Goal: Task Accomplishment & Management: Use online tool/utility

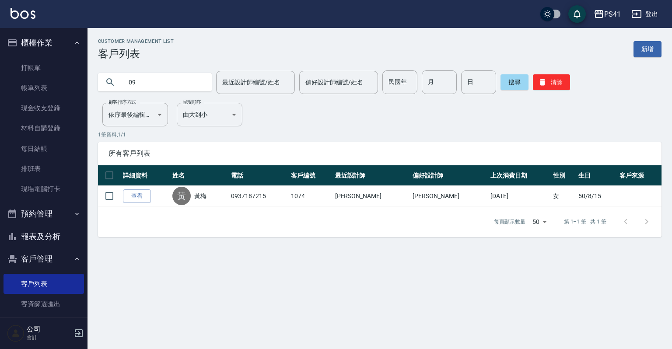
type input "0"
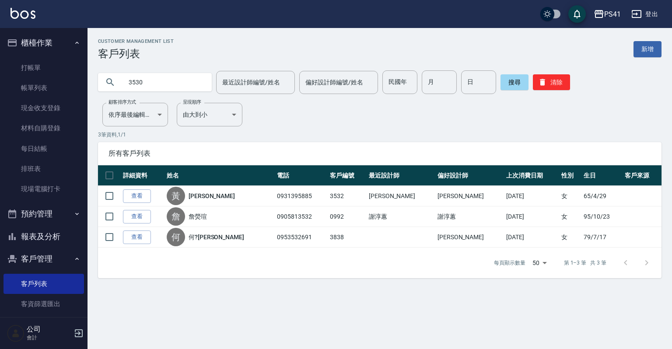
type input "3530"
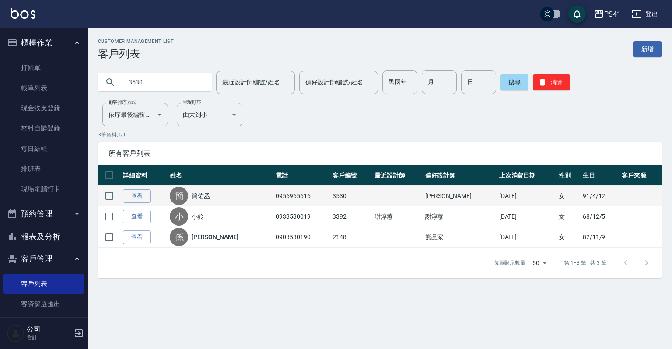
click at [129, 204] on td "查看" at bounding box center [144, 196] width 47 height 21
click at [130, 201] on link "查看" at bounding box center [137, 196] width 28 height 14
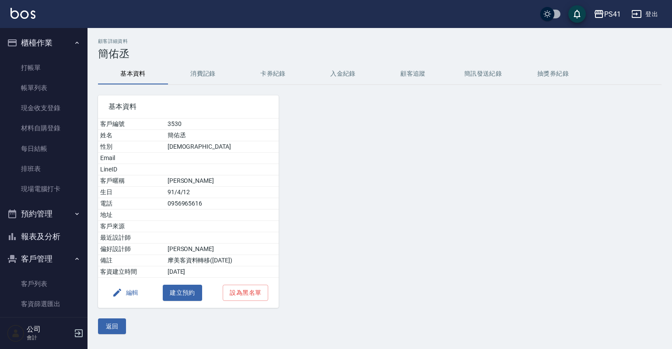
click at [201, 72] on button "消費記錄" at bounding box center [203, 73] width 70 height 21
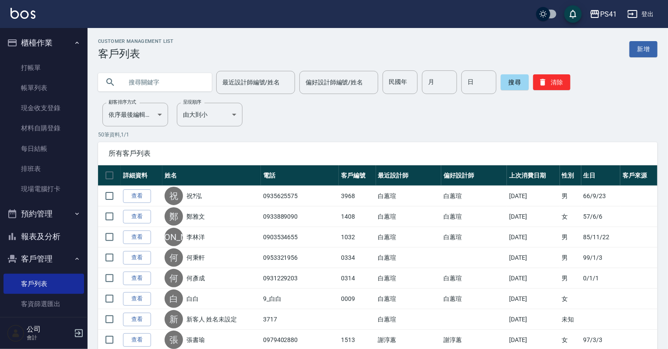
click at [136, 82] on input "text" at bounding box center [163, 82] width 82 height 24
type input "3561"
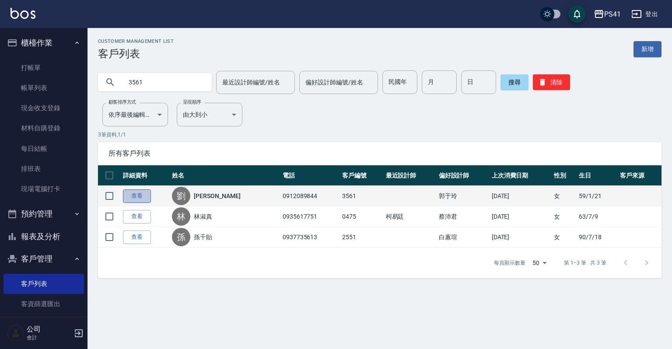
click at [130, 199] on link "查看" at bounding box center [137, 196] width 28 height 14
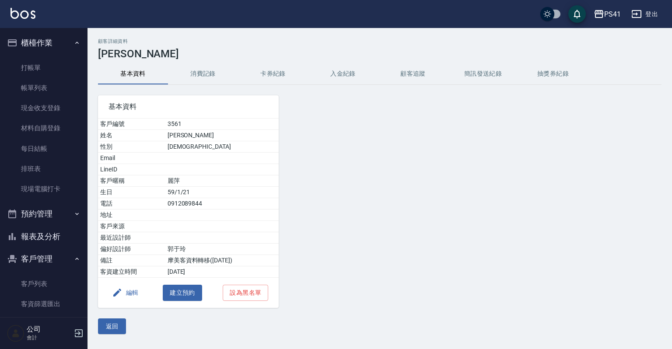
click at [213, 73] on button "消費記錄" at bounding box center [203, 73] width 70 height 21
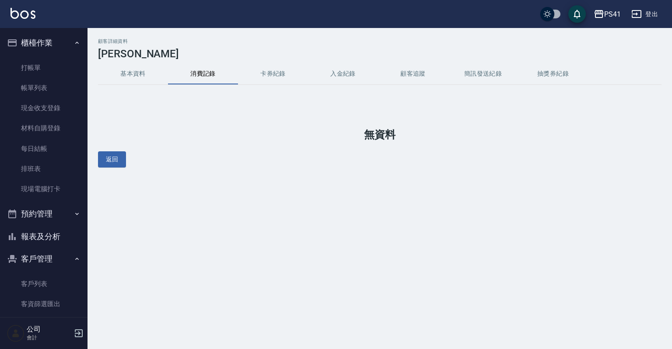
click at [143, 77] on button "基本資料" at bounding box center [133, 73] width 70 height 21
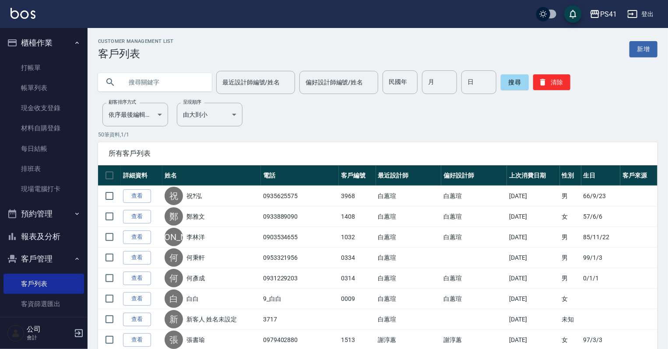
click at [131, 84] on input "text" at bounding box center [163, 82] width 82 height 24
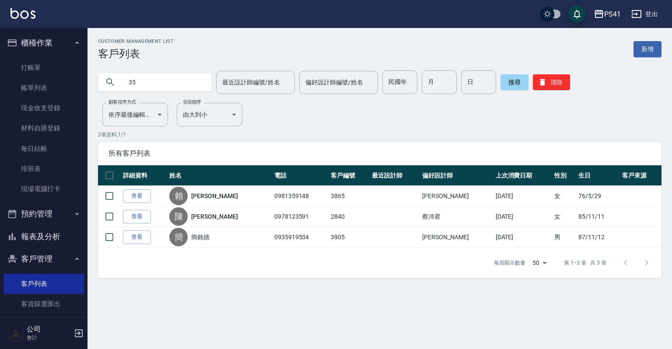
type input "3"
click at [54, 301] on link "客資篩選匯出" at bounding box center [43, 304] width 80 height 20
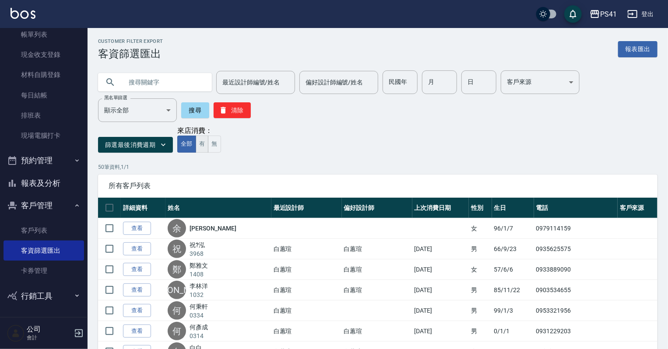
click at [199, 150] on button "有" at bounding box center [202, 144] width 13 height 17
click at [165, 147] on icon "button" at bounding box center [163, 144] width 9 height 9
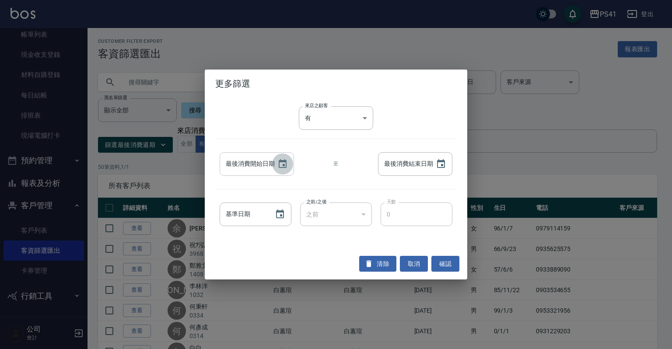
click at [276, 170] on button "Choose date" at bounding box center [282, 164] width 21 height 21
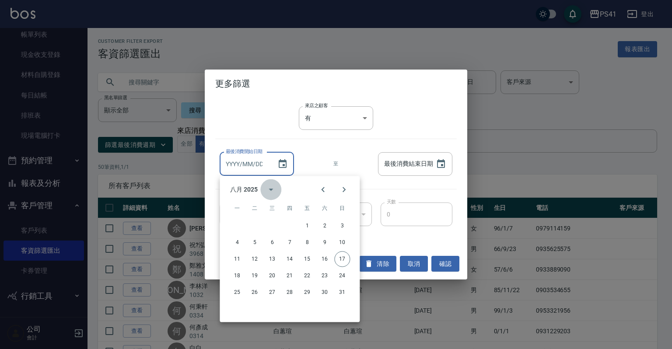
click at [270, 190] on icon "calendar view is open, switch to year view" at bounding box center [271, 190] width 4 height 2
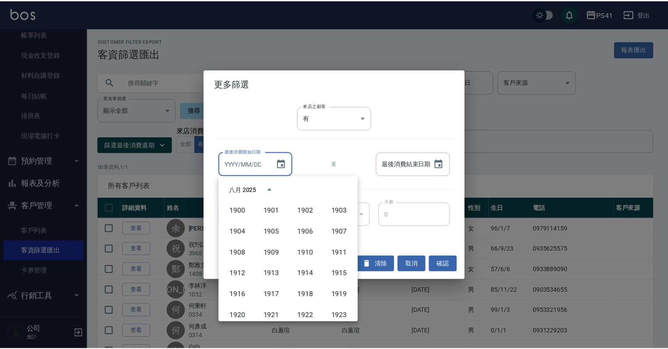
scroll to position [600, 0]
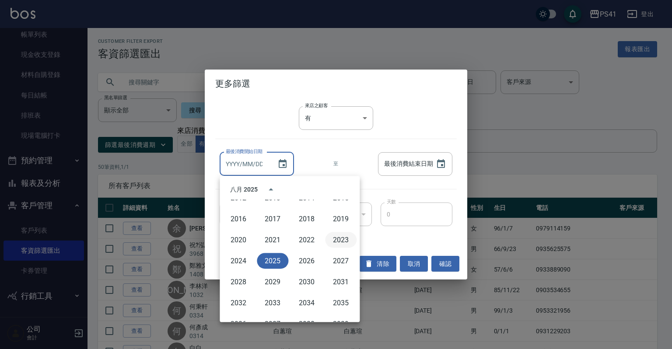
click at [329, 244] on button "2023" at bounding box center [340, 240] width 31 height 16
type input "[DATE]"
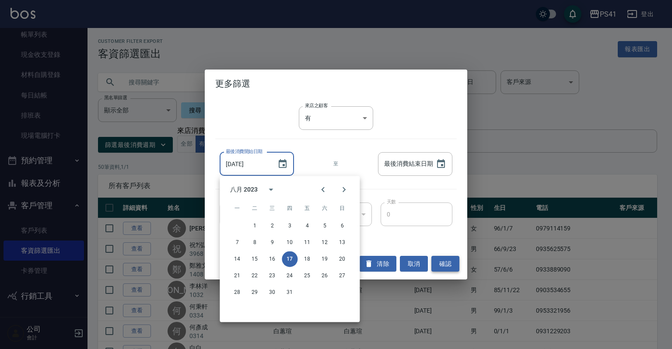
click at [437, 266] on button "確認" at bounding box center [445, 264] width 28 height 16
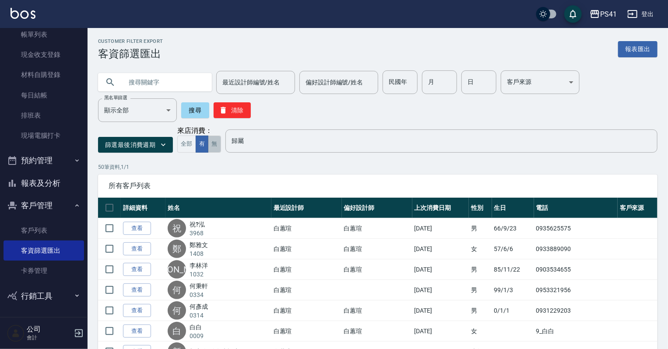
click at [213, 146] on button "無" at bounding box center [214, 144] width 13 height 17
click at [170, 143] on button "篩選最後消費週期" at bounding box center [135, 145] width 75 height 16
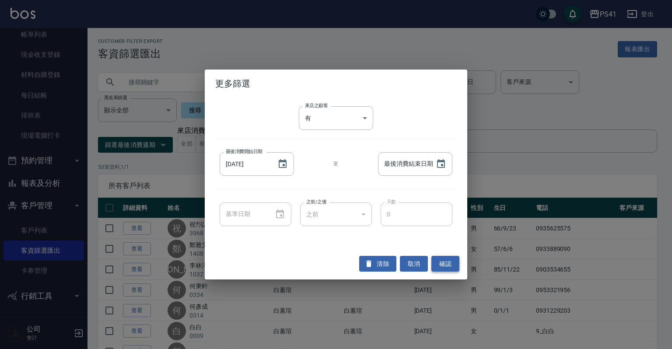
click at [444, 264] on button "確認" at bounding box center [445, 264] width 28 height 16
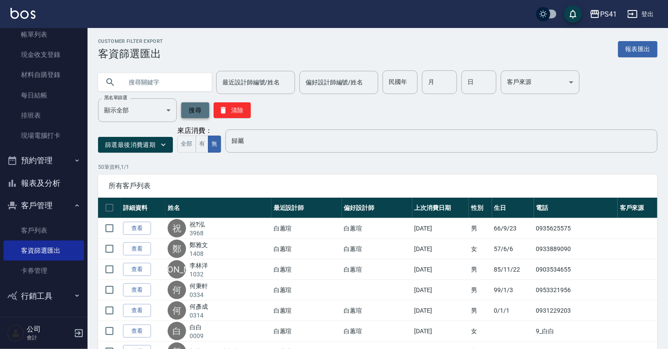
click at [196, 113] on button "搜尋" at bounding box center [195, 110] width 28 height 16
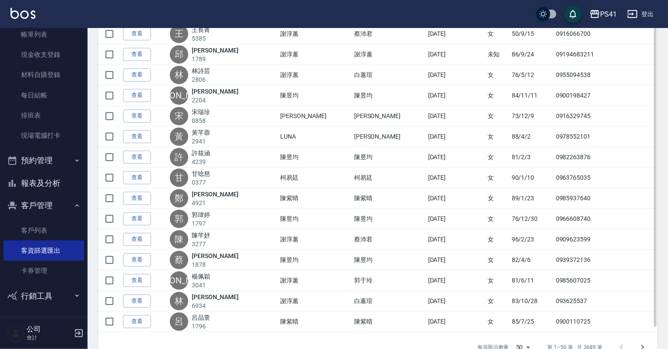
scroll to position [934, 0]
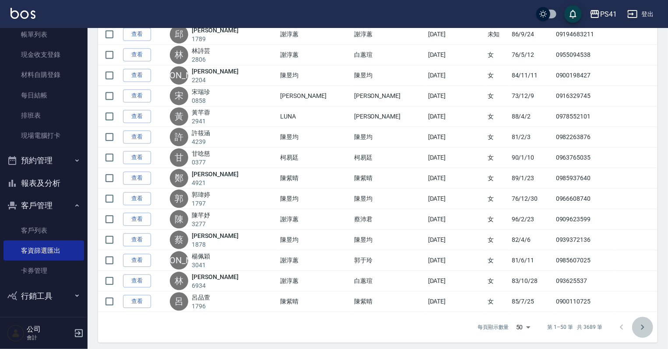
click at [651, 322] on button "Go to next page" at bounding box center [642, 327] width 21 height 21
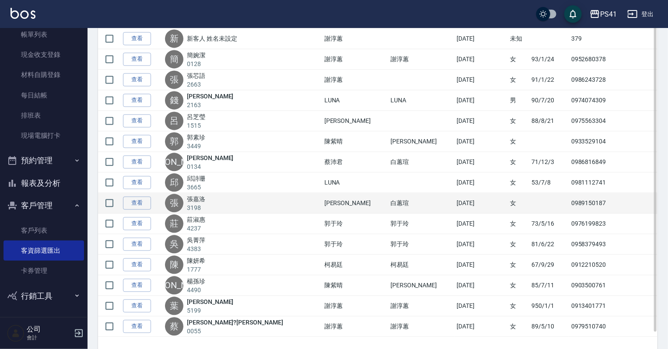
scroll to position [910, 0]
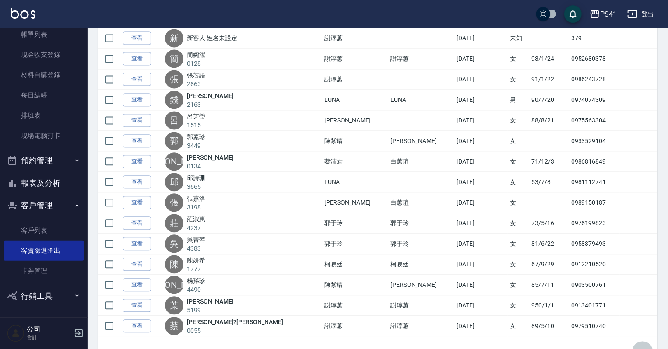
click at [646, 347] on icon "Go to next page" at bounding box center [642, 351] width 10 height 10
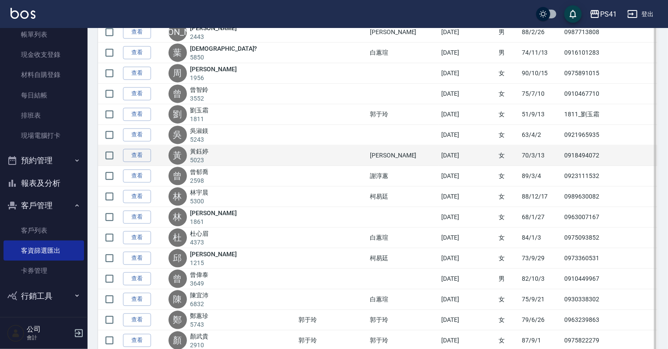
scroll to position [934, 0]
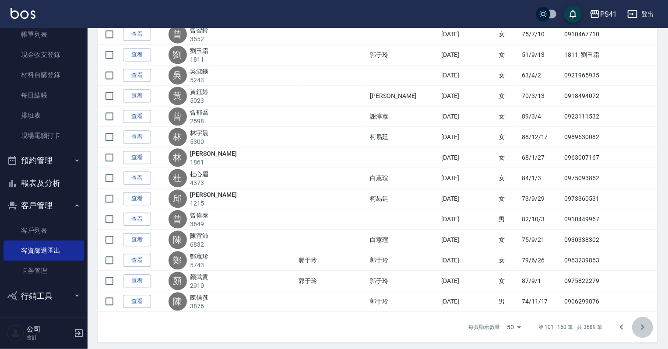
click at [633, 321] on button "Go to next page" at bounding box center [642, 327] width 21 height 21
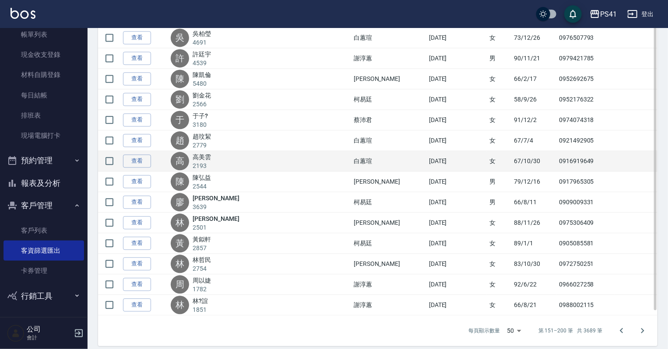
scroll to position [934, 0]
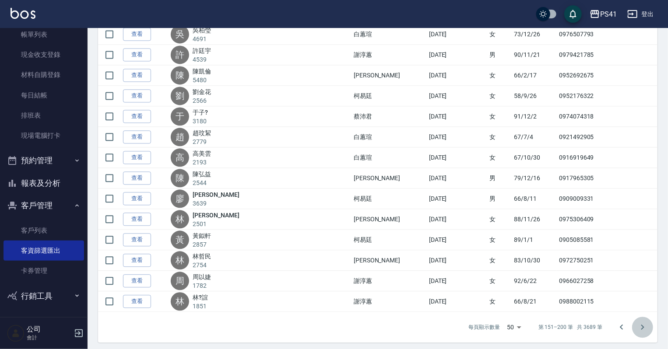
click at [644, 322] on icon "Go to next page" at bounding box center [642, 327] width 10 height 10
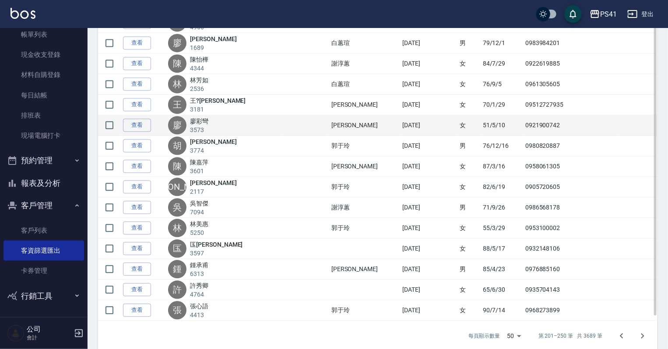
scroll to position [934, 0]
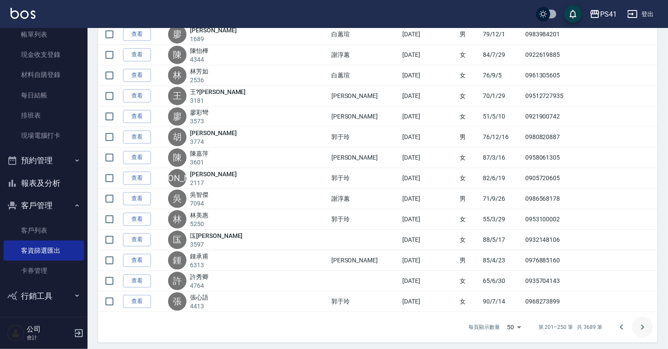
click at [645, 322] on icon "Go to next page" at bounding box center [642, 327] width 10 height 10
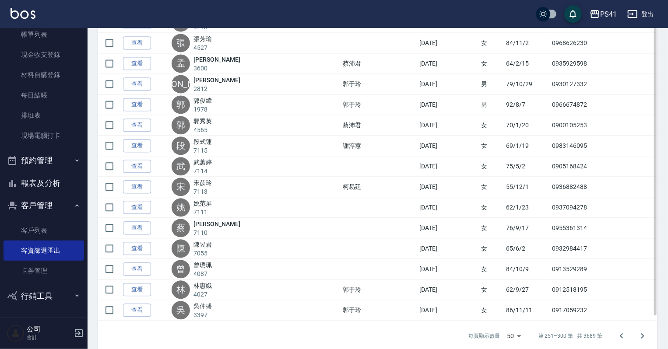
scroll to position [934, 0]
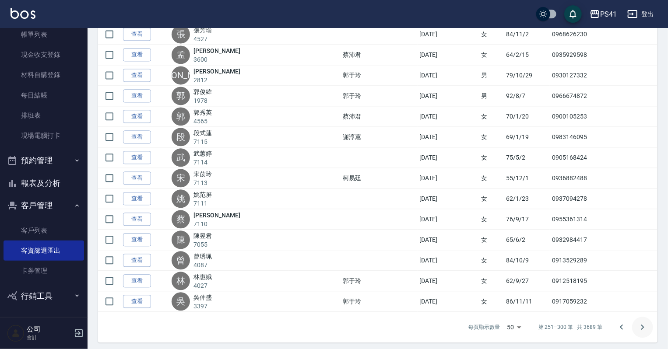
click at [641, 325] on icon "Go to next page" at bounding box center [642, 327] width 10 height 10
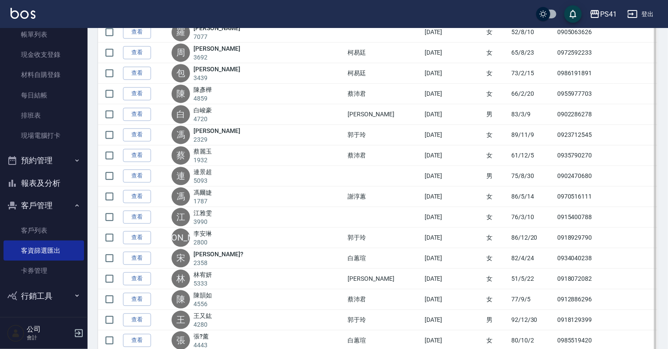
scroll to position [934, 0]
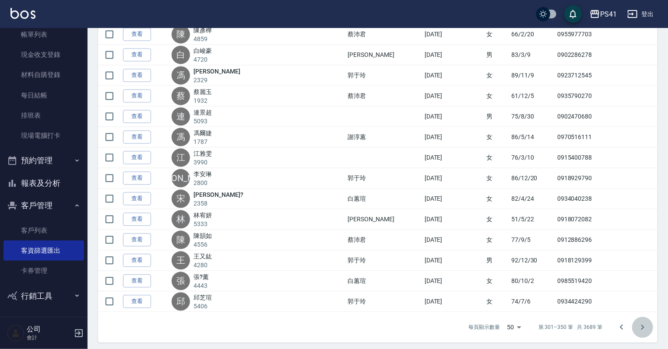
click at [637, 322] on icon "Go to next page" at bounding box center [642, 327] width 10 height 10
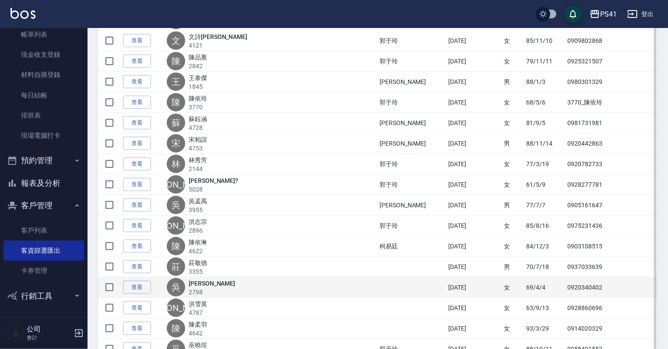
scroll to position [595, 0]
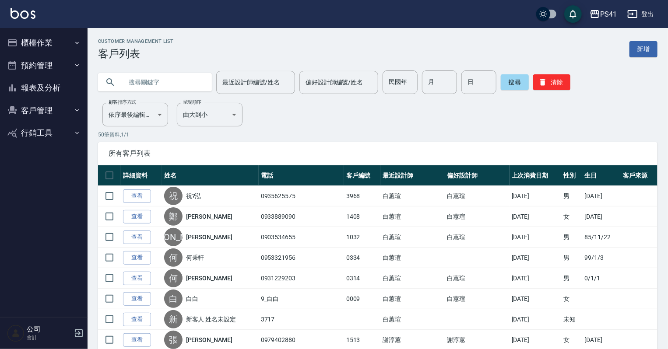
click at [133, 79] on input "text" at bounding box center [163, 82] width 82 height 24
type input "吳則"
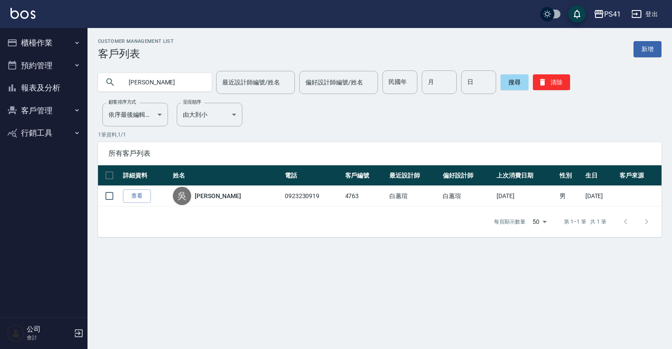
click at [60, 40] on button "櫃檯作業" at bounding box center [43, 42] width 80 height 23
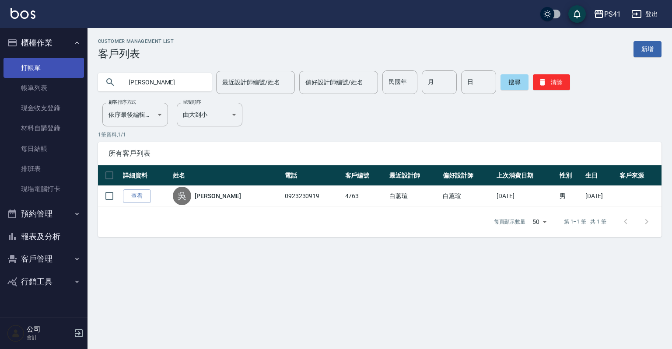
click at [51, 66] on link "打帳單" at bounding box center [43, 68] width 80 height 20
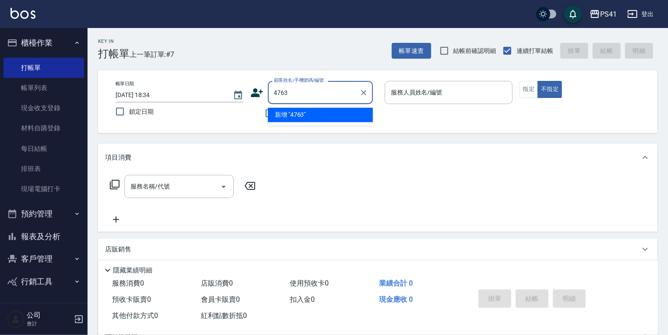
type input "4763"
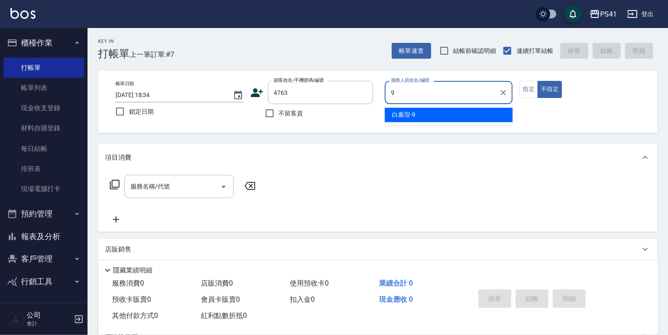
type input "白蕙瑄-9"
type button "false"
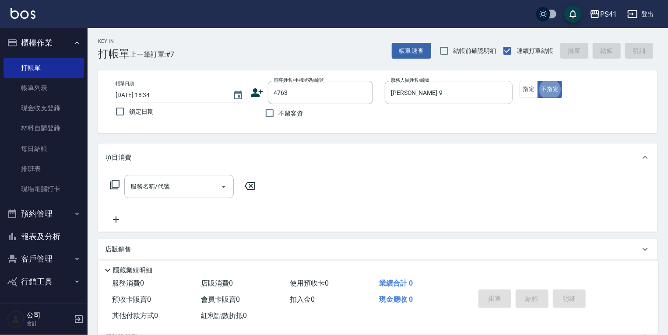
type input "吳則澔/0923230919/4763"
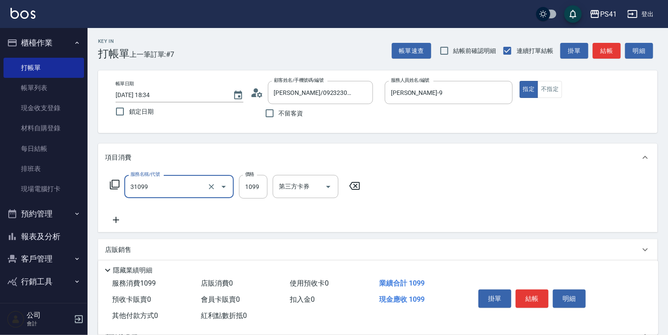
type input "公司活動/早鳥(31099)"
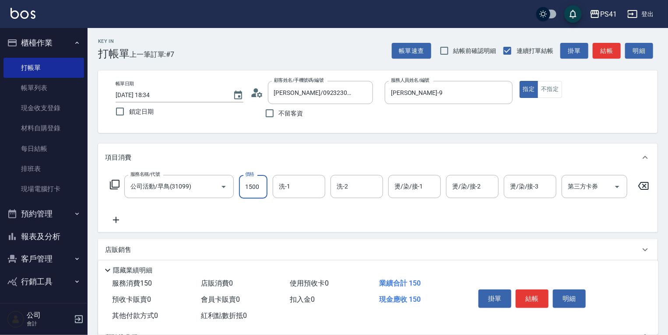
type input "1500"
type input "溫佳惇-26"
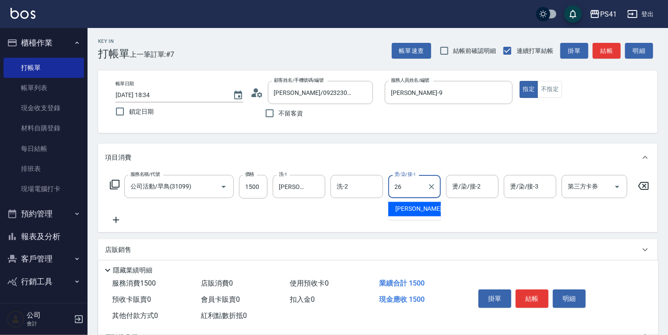
type input "溫佳惇-26"
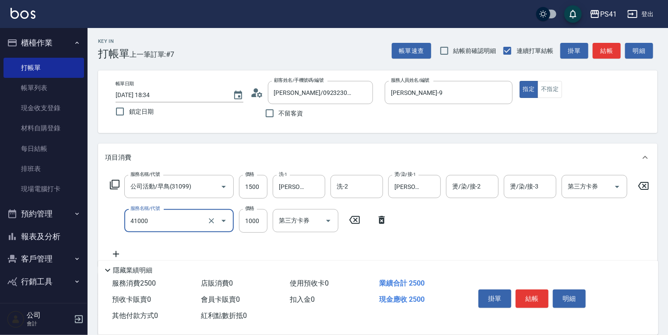
type input "漂髮(41000)"
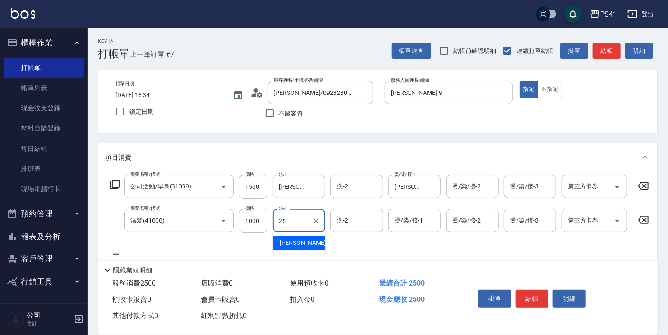
type input "溫佳惇-26"
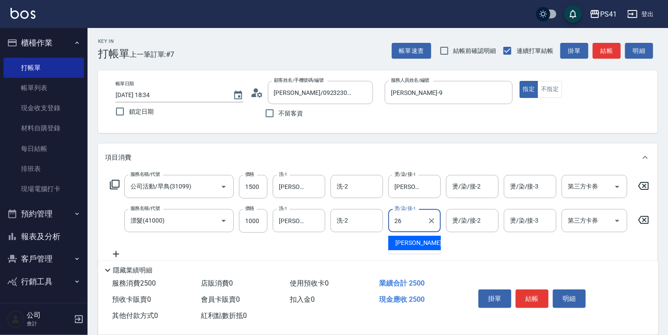
type input "溫佳惇-26"
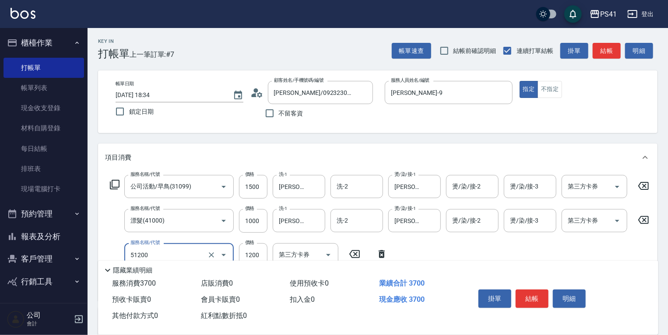
type input "原價801~1200護髮(51200)"
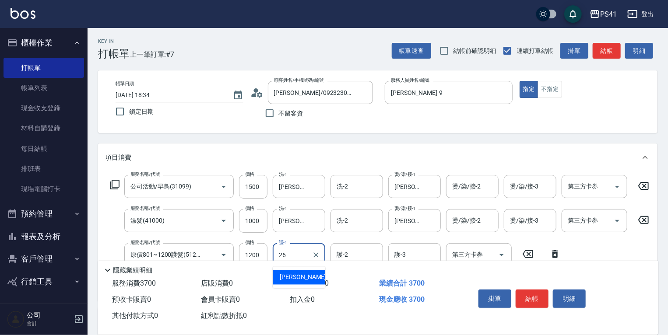
type input "溫佳惇-26"
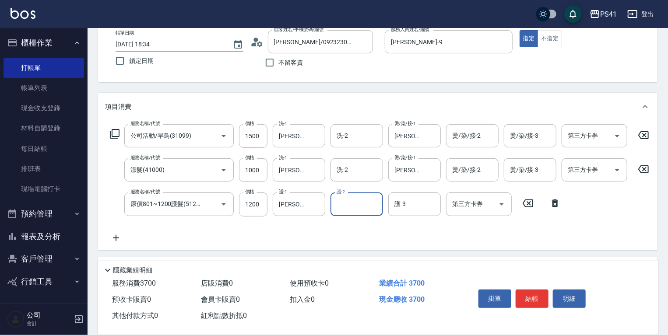
scroll to position [105, 0]
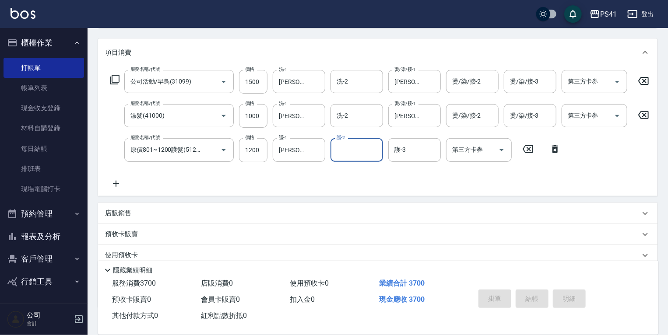
type input "2025/08/17 18:35"
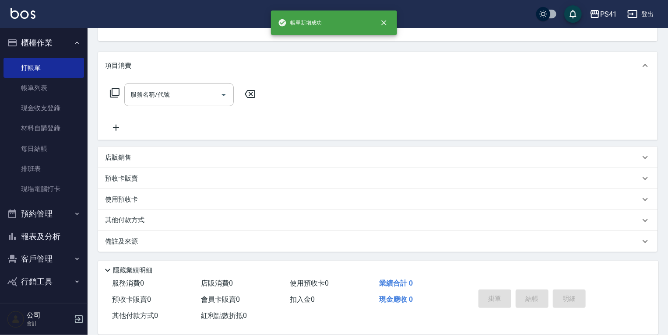
scroll to position [0, 0]
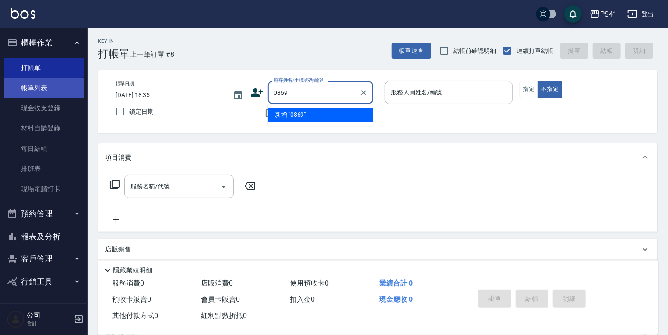
type input "0869"
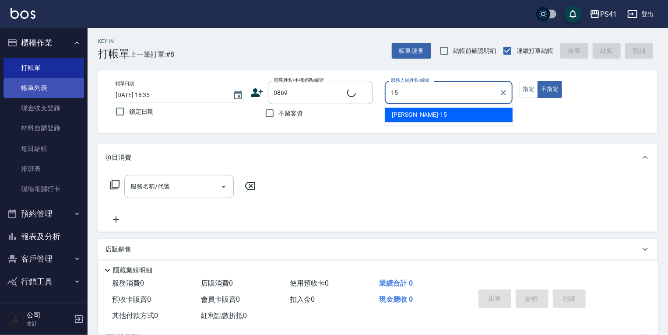
type input "15"
type input "蔡欣樺/0978512155/0869"
type input "李靜芳-15"
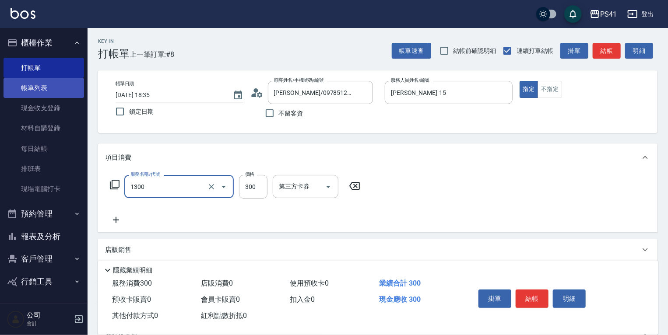
type input "洗髮300(1300)"
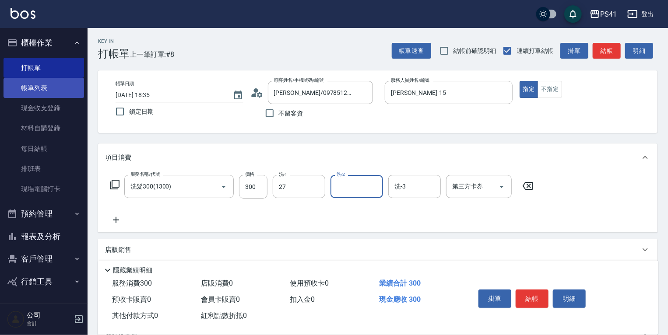
type input "佳佳-27"
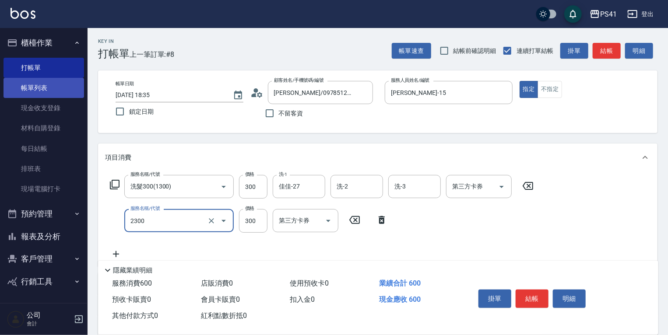
type input "剪髮(2300)"
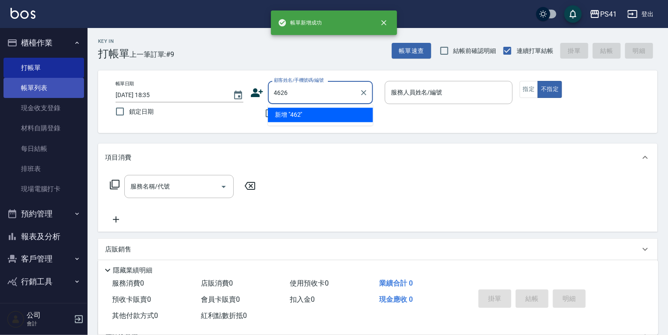
type input "4626"
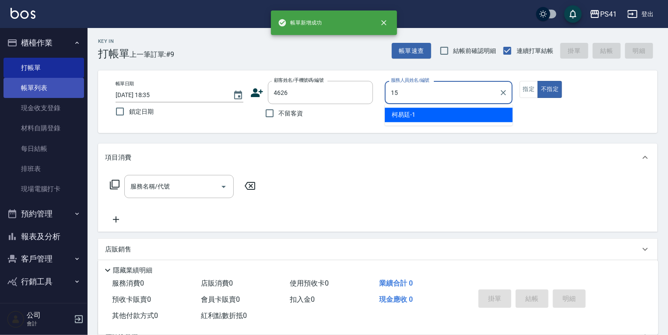
type input "15"
type input "蔡秀騂/0933081928/4626"
type input "李靜芳-15"
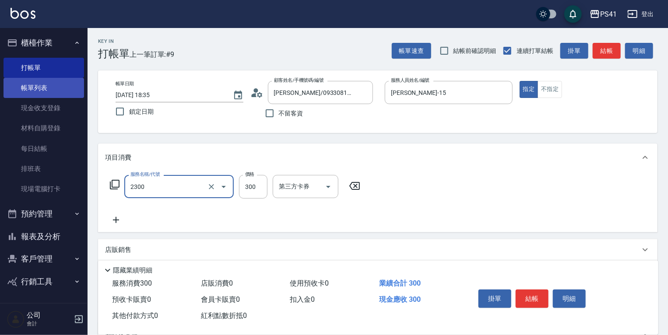
type input "剪髮(2300)"
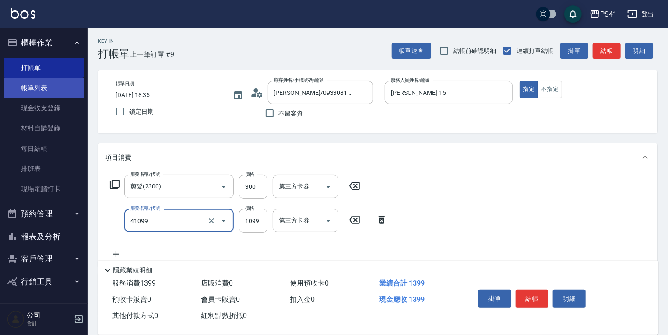
type input "公司活動/早鳥(41099)"
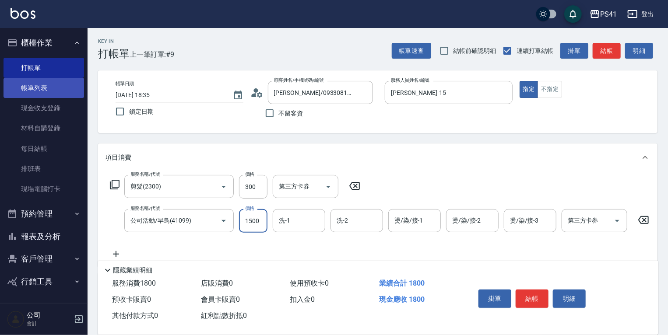
type input "1500"
type input "Rolla-5"
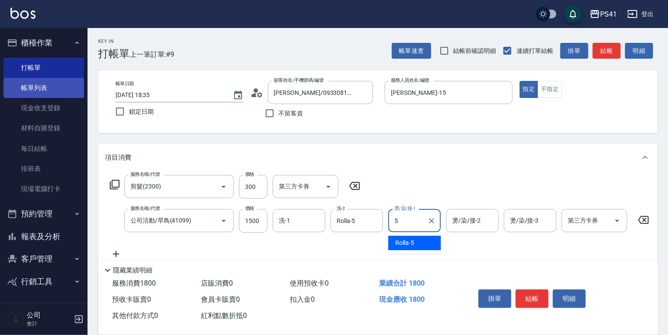
type input "Rolla-5"
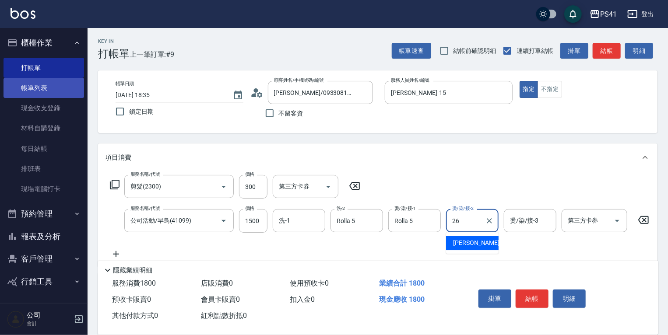
type input "溫佳惇-26"
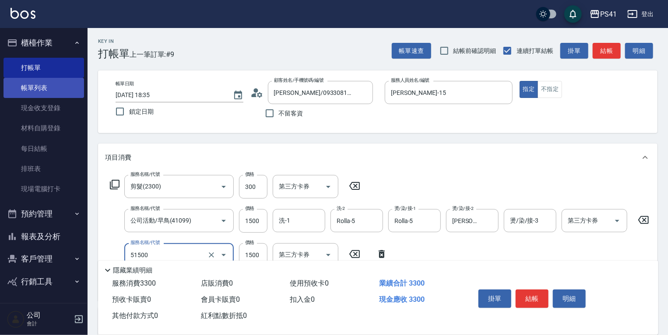
type input "原價1201~1500護髮(51500)"
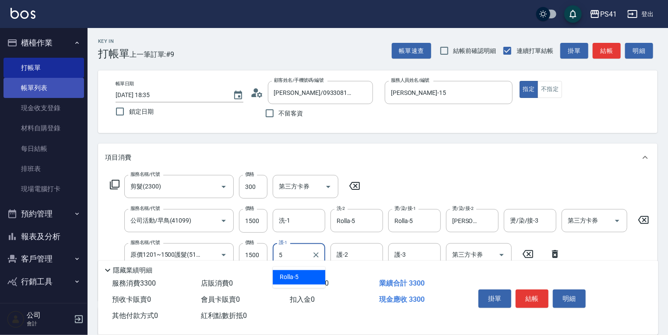
type input "Rolla-5"
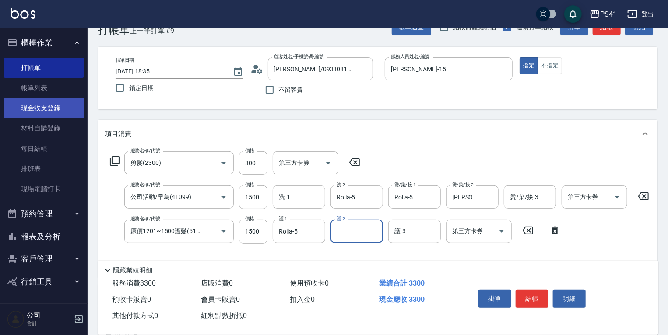
scroll to position [70, 0]
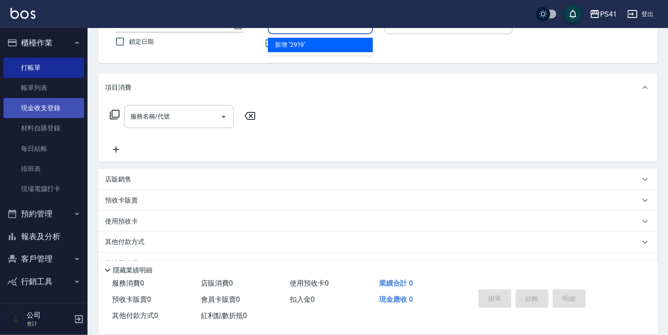
type input "2919"
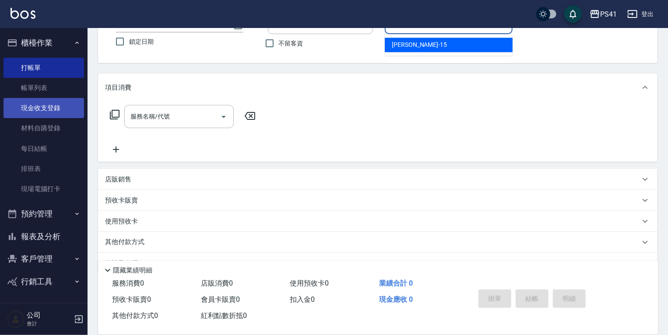
type input "李靜芳-15"
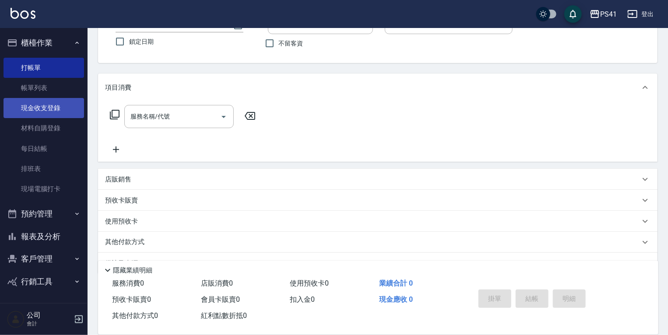
type input "余小君/0918151319/2919"
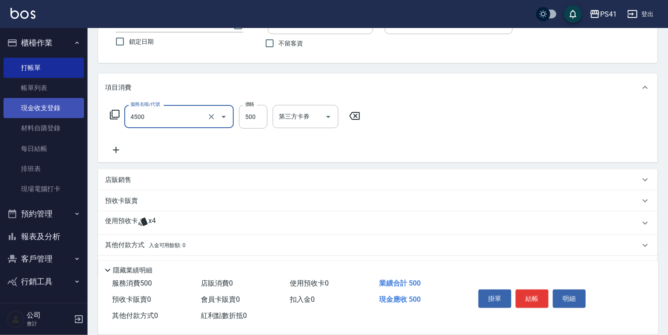
type input "補染(4500)"
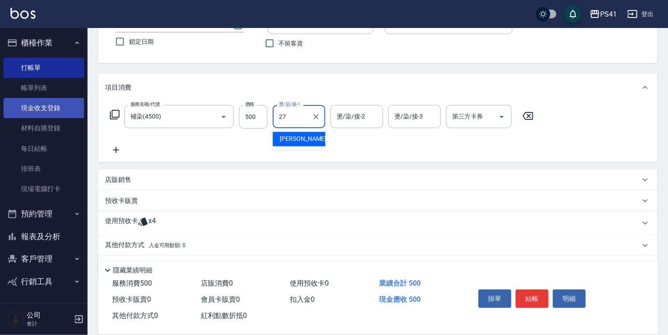
type input "佳佳-27"
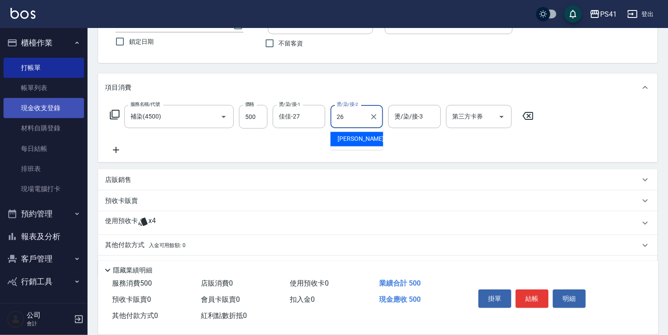
type input "溫佳惇-26"
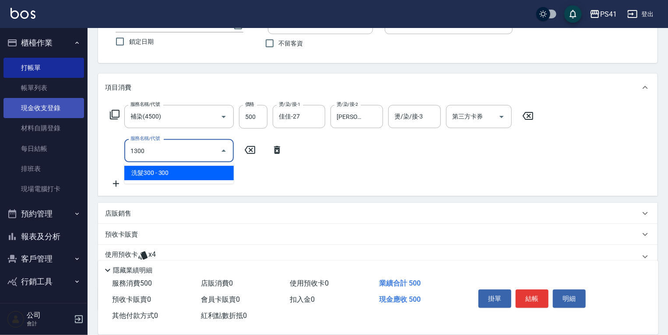
type input "洗髮300(1300)"
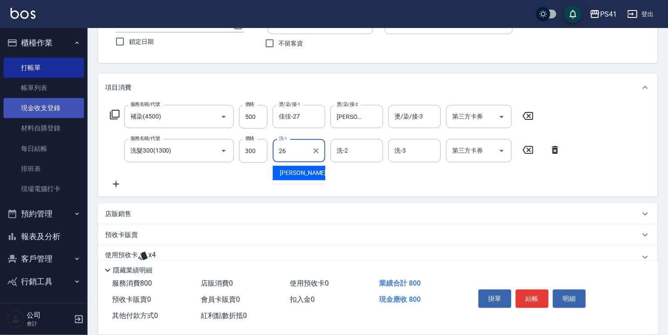
type input "溫佳惇-26"
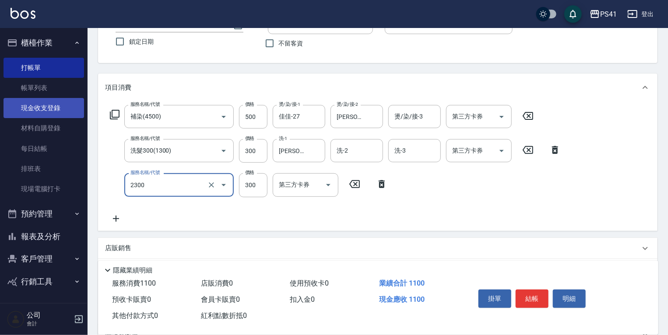
type input "剪髮(2300)"
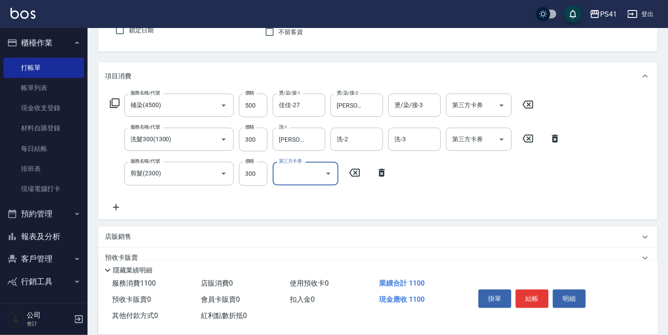
scroll to position [163, 0]
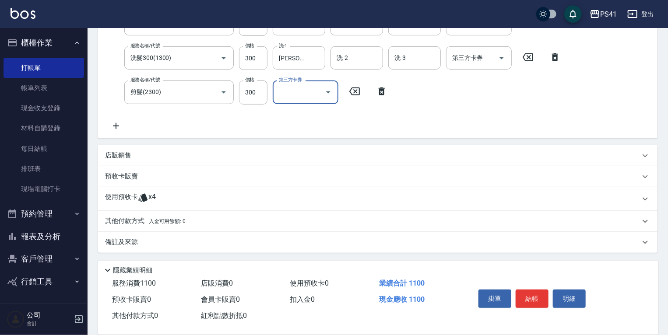
click at [136, 195] on p "使用預收卡" at bounding box center [121, 198] width 33 height 13
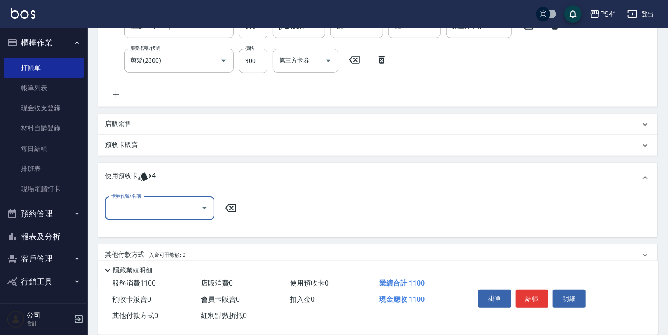
scroll to position [211, 0]
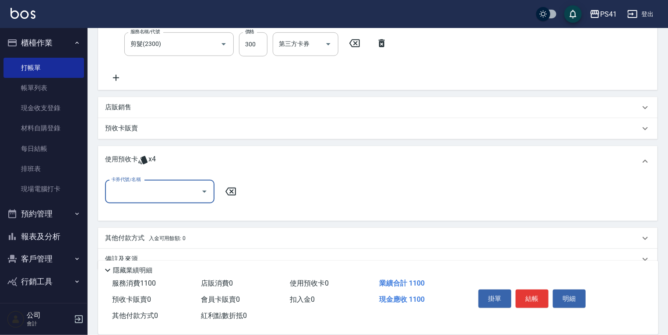
click at [135, 192] on input "卡券代號/名稱" at bounding box center [153, 191] width 88 height 15
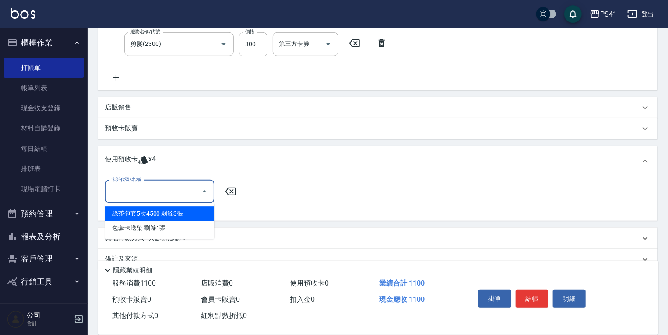
click at [142, 215] on div "綠茶包套5次4500 剩餘3張" at bounding box center [159, 213] width 109 height 14
type input "綠茶包套5次4500"
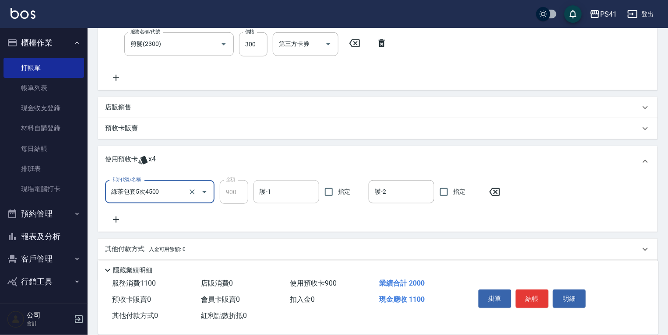
click at [285, 191] on input "護-1" at bounding box center [286, 191] width 58 height 15
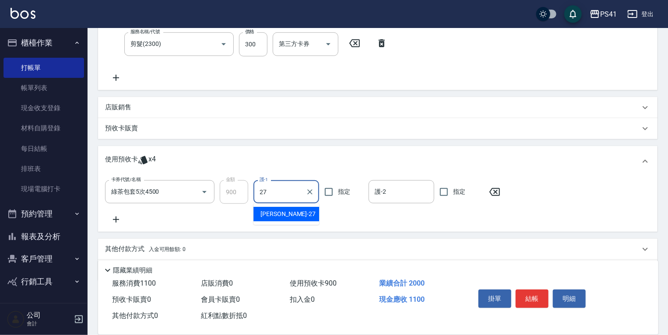
type input "佳佳-27"
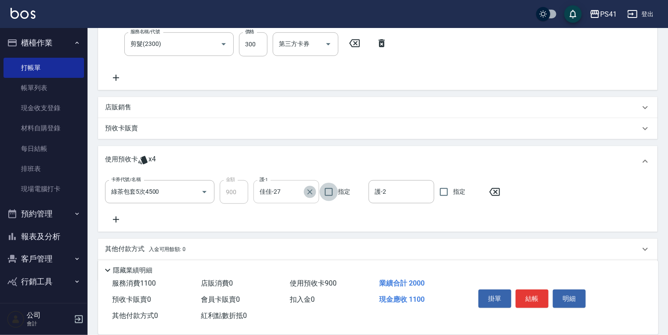
click at [314, 192] on button "Clear" at bounding box center [310, 192] width 12 height 12
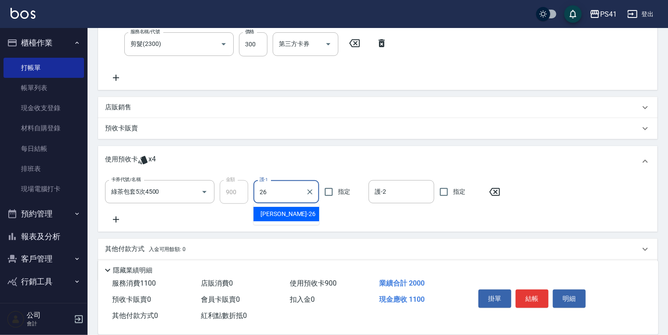
type input "溫佳惇-26"
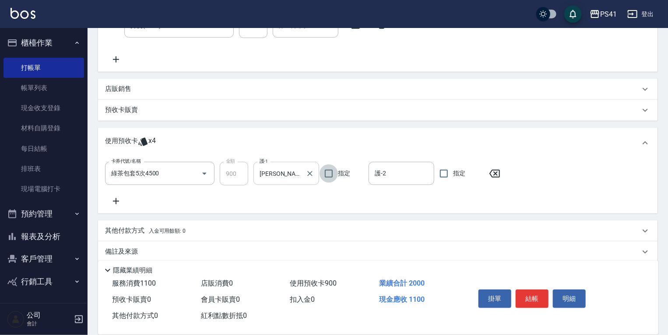
scroll to position [239, 0]
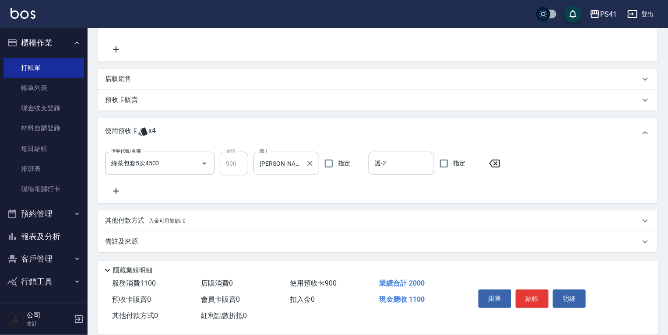
click at [142, 215] on div "其他付款方式 入金可用餘額: 0" at bounding box center [377, 220] width 559 height 21
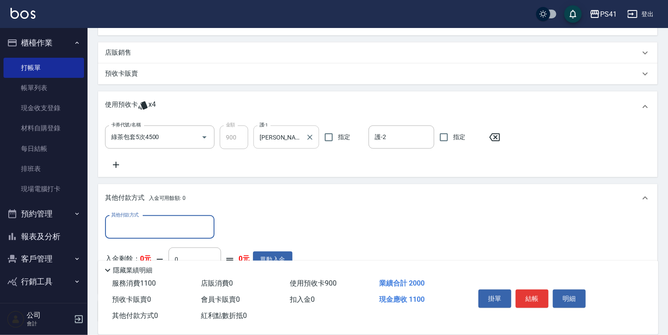
scroll to position [0, 0]
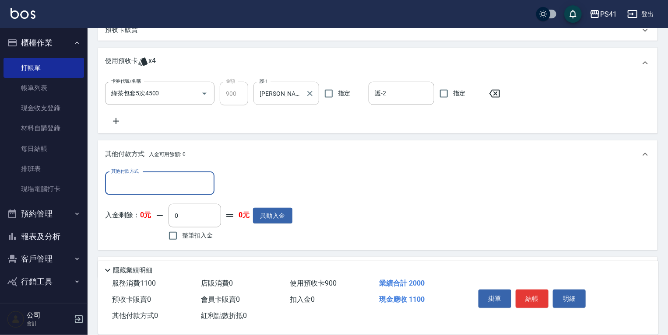
drag, startPoint x: 163, startPoint y: 178, endPoint x: 164, endPoint y: 189, distance: 11.0
click at [163, 178] on input "其他付款方式" at bounding box center [159, 183] width 101 height 15
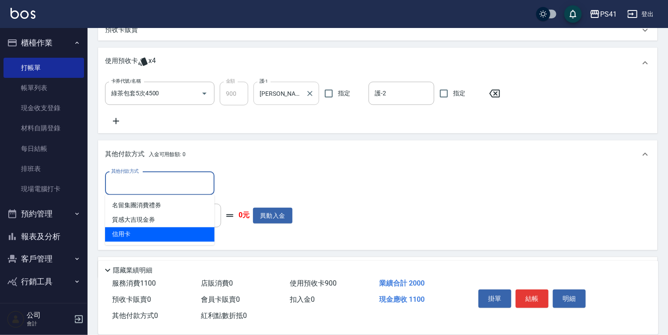
drag, startPoint x: 163, startPoint y: 229, endPoint x: 177, endPoint y: 227, distance: 14.7
click at [165, 229] on span "信用卡" at bounding box center [159, 234] width 109 height 14
type input "信用卡"
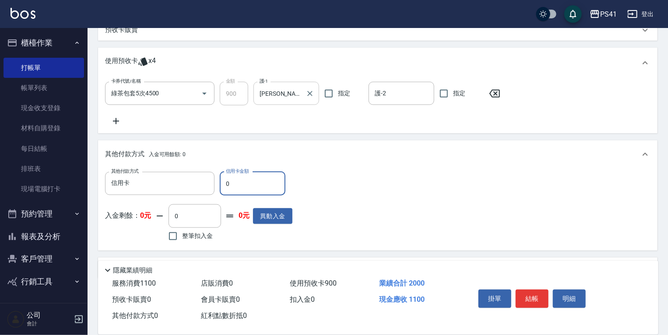
drag, startPoint x: 245, startPoint y: 180, endPoint x: 0, endPoint y: 154, distance: 246.9
click at [86, 181] on div "PS41 登出 櫃檯作業 打帳單 帳單列表 現金收支登錄 材料自購登錄 每日結帳 排班表 現場電腦打卡 預約管理 預約管理 單日預約紀錄 單週預約紀錄 報表及…" at bounding box center [334, 26] width 668 height 671
type input "1100"
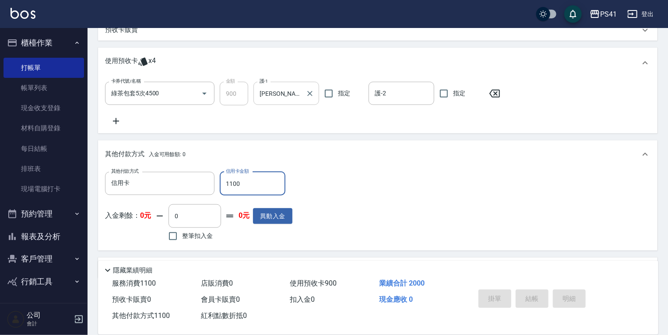
type input "2025/08/17 18:36"
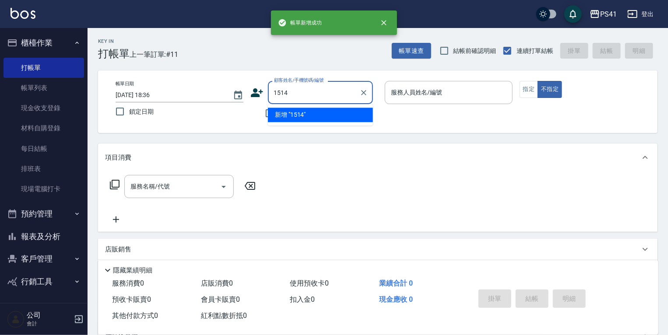
type input "1514"
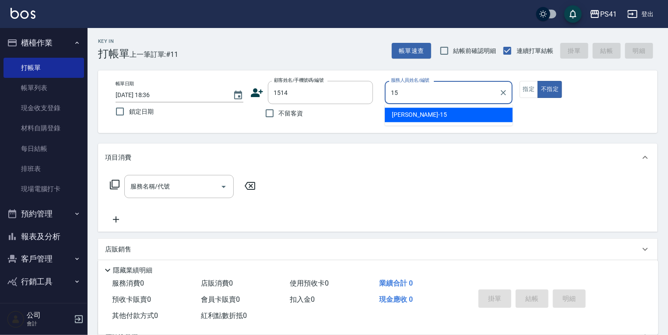
type input "李靜芳-15"
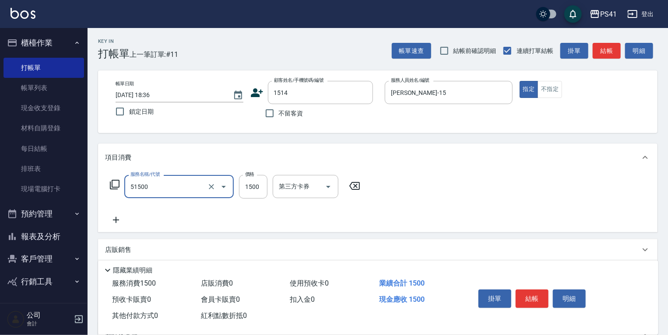
type input "原價1201~1500護髮(51500)"
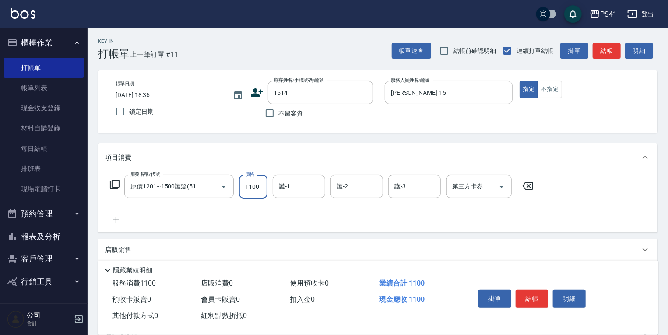
type input "1100"
type input "Rolla-5"
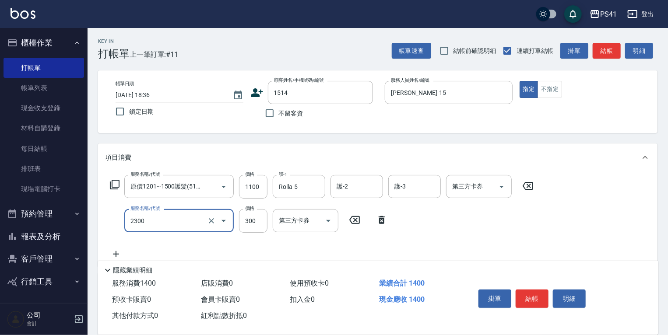
type input "剪髮(2300)"
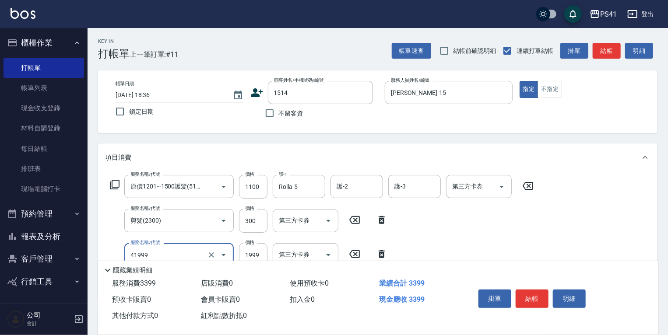
type input "1999以下染髮(41999)"
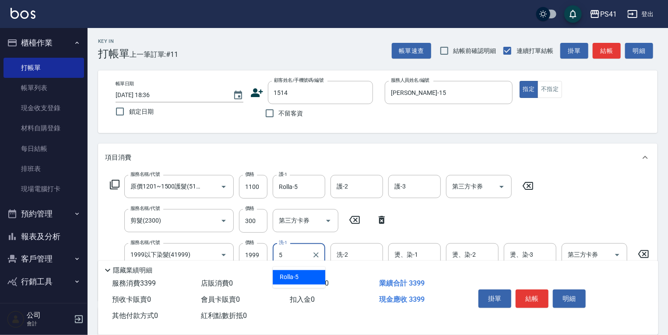
type input "Rolla-5"
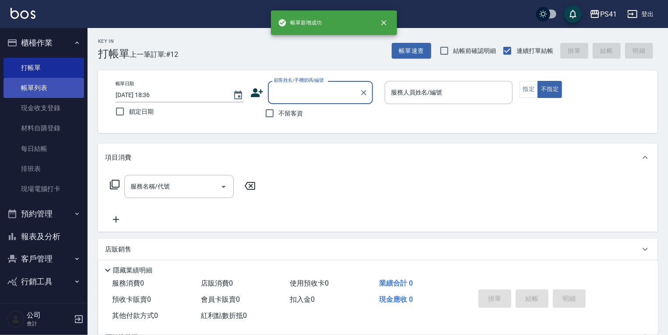
click at [23, 88] on link "帳單列表" at bounding box center [43, 88] width 80 height 20
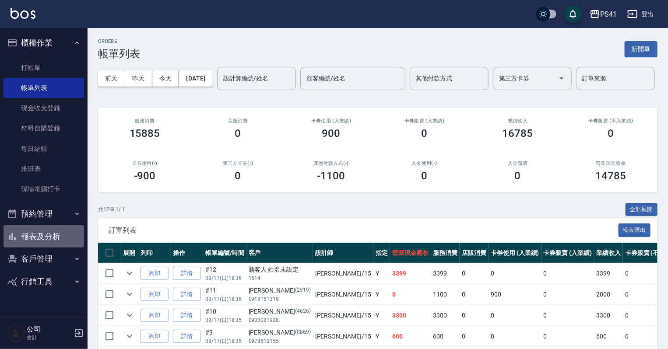
click at [45, 243] on button "報表及分析" at bounding box center [43, 236] width 80 height 23
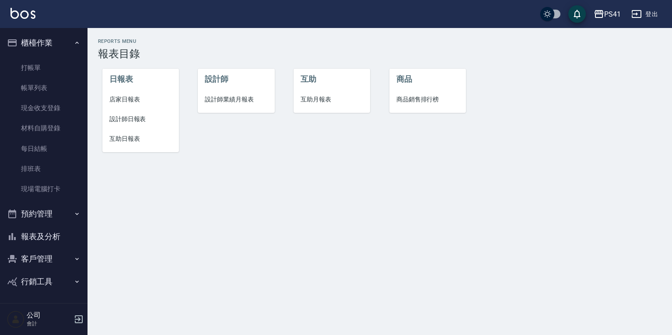
click at [65, 209] on button "預約管理" at bounding box center [43, 214] width 80 height 23
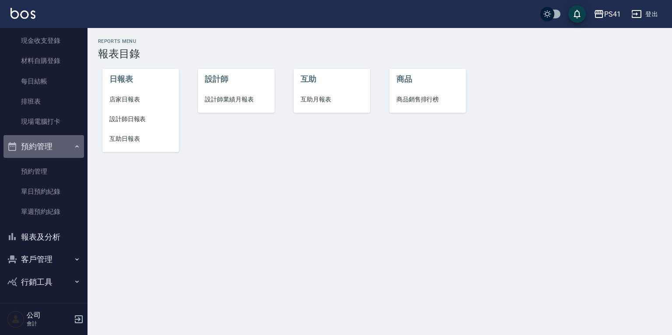
click at [66, 146] on button "預約管理" at bounding box center [43, 146] width 80 height 23
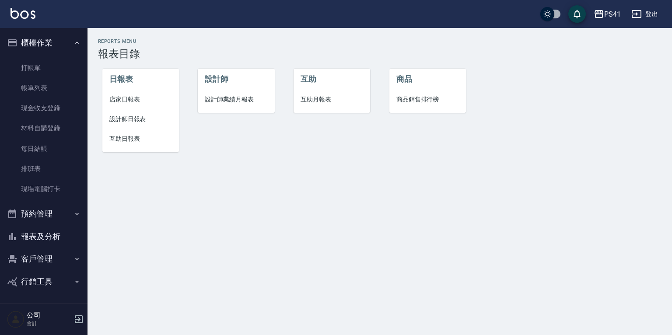
click at [26, 241] on button "報表及分析" at bounding box center [43, 236] width 80 height 23
click at [31, 259] on button "客戶管理" at bounding box center [43, 259] width 80 height 23
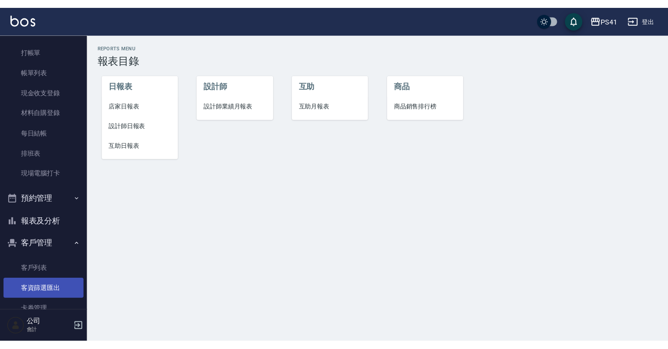
scroll to position [52, 0]
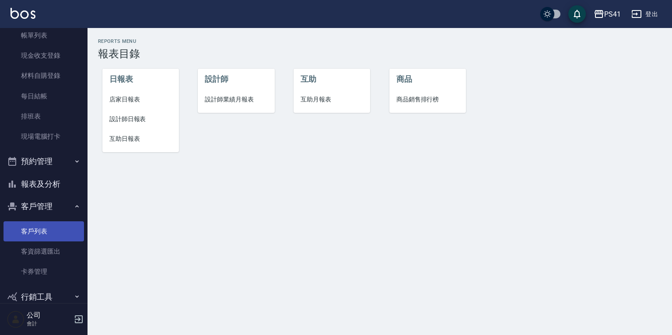
click at [51, 224] on link "客戶列表" at bounding box center [43, 231] width 80 height 20
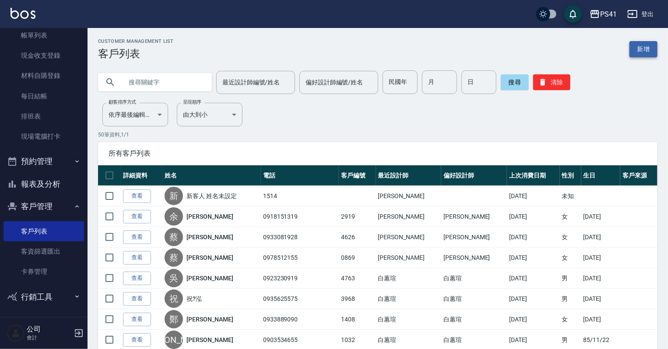
click at [644, 45] on link "新增" at bounding box center [643, 49] width 28 height 16
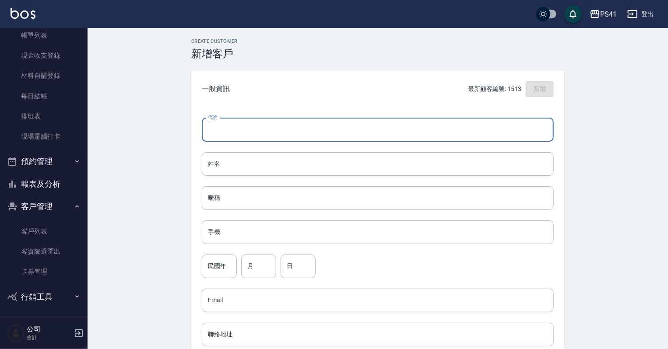
click at [238, 130] on input "代號" at bounding box center [378, 130] width 352 height 24
type input "1514"
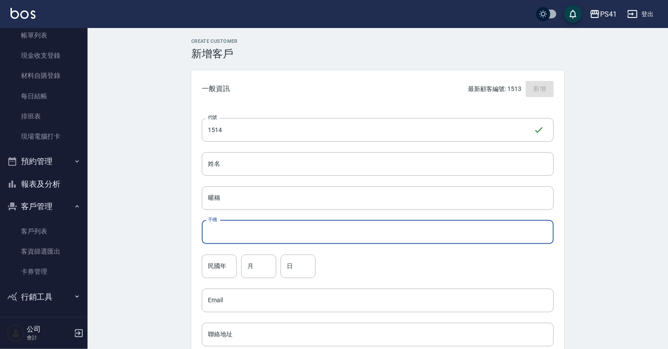
click at [255, 230] on input "手機" at bounding box center [378, 232] width 352 height 24
type input "0916686350"
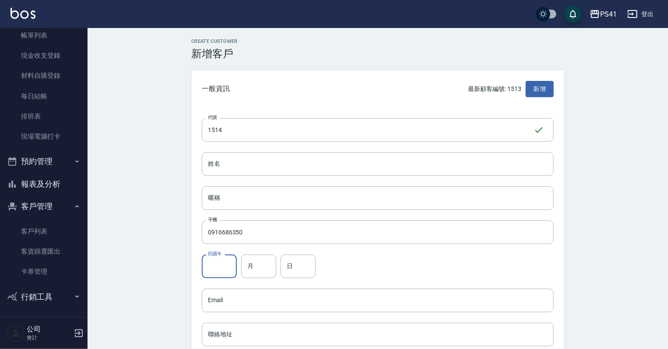
click at [232, 269] on input "民國年" at bounding box center [219, 267] width 35 height 24
type input "94"
click at [252, 273] on input "月" at bounding box center [258, 267] width 35 height 24
type input "08"
click at [304, 269] on input "日" at bounding box center [297, 267] width 35 height 24
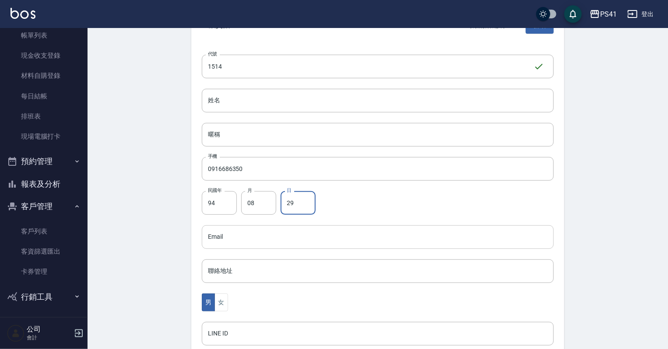
scroll to position [70, 0]
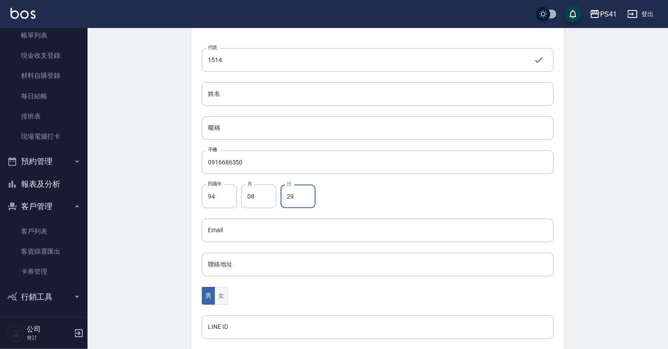
type input "29"
click at [221, 296] on button "女" at bounding box center [220, 296] width 13 height 18
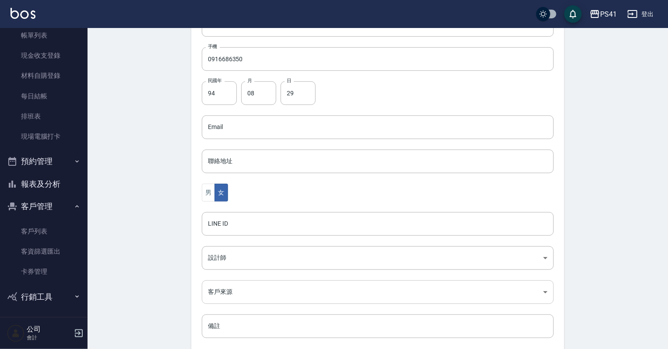
scroll to position [175, 0]
click at [237, 255] on body "PS41 登出 櫃檯作業 打帳單 帳單列表 現金收支登錄 材料自購登錄 每日結帳 排班表 現場電腦打卡 預約管理 預約管理 單日預約紀錄 單週預約紀錄 報表及…" at bounding box center [334, 110] width 668 height 570
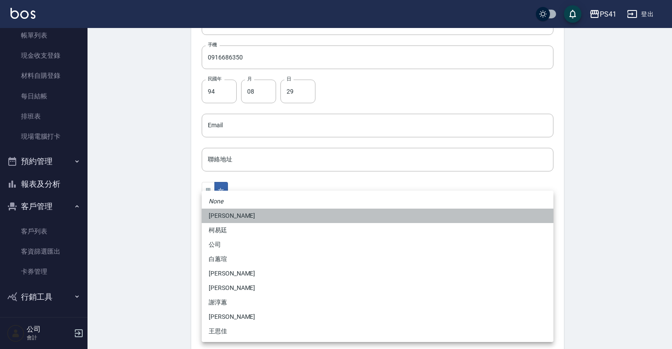
click at [230, 217] on li "[PERSON_NAME]" at bounding box center [378, 216] width 352 height 14
type input "a41d4cf0-59f1-404c-a8bf-2b9d1b27fb85"
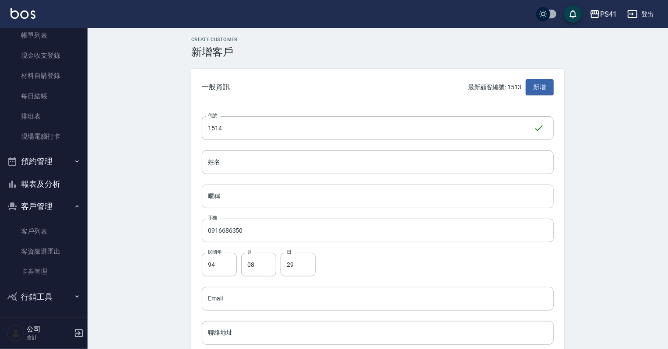
scroll to position [0, 0]
click at [239, 170] on input "姓名" at bounding box center [378, 164] width 352 height 24
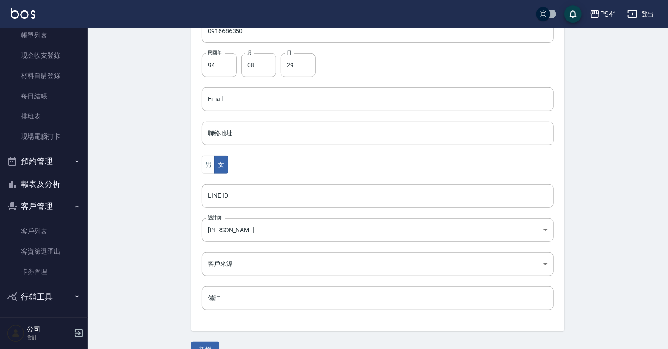
scroll to position [210, 0]
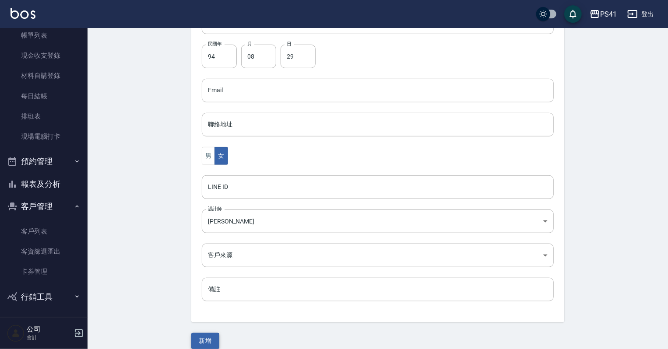
type input "徐子庭"
click at [210, 336] on button "新增" at bounding box center [205, 341] width 28 height 16
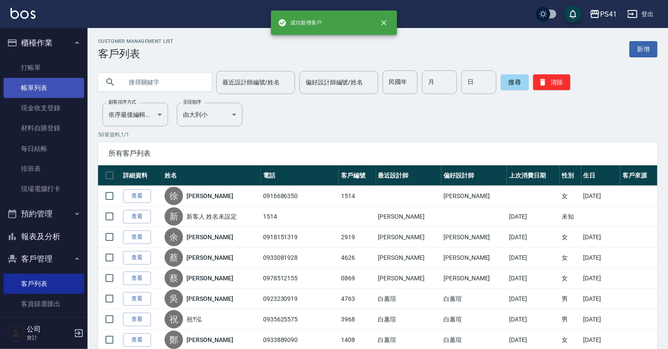
click at [30, 87] on link "帳單列表" at bounding box center [43, 88] width 80 height 20
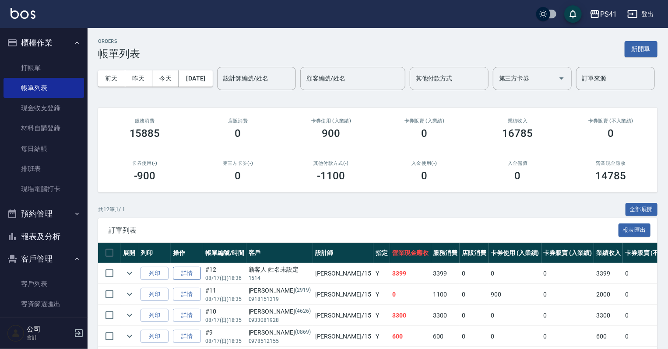
click at [191, 280] on link "詳情" at bounding box center [187, 274] width 28 height 14
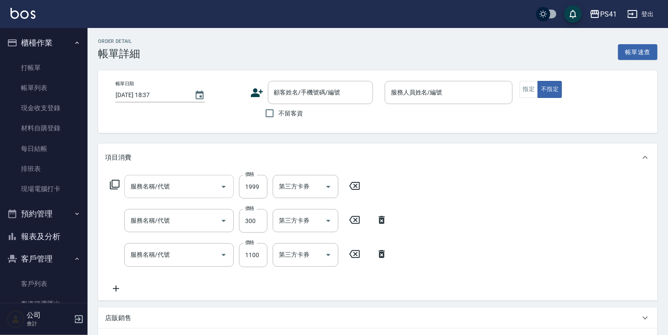
type input "2025/08/17 18:36"
type input "李靜芳-15"
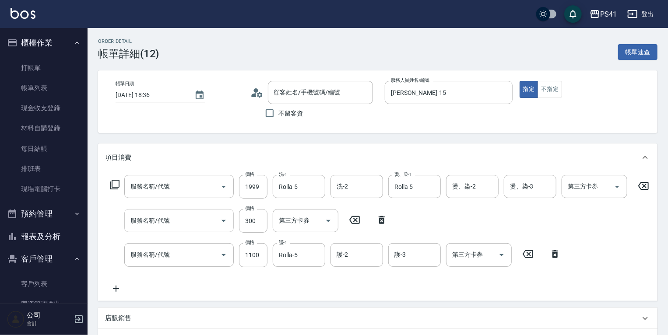
type input "新客人 姓名未設定/1514/null"
type input "1999以下染髮(41999)"
type input "剪髮(2300)"
type input "原價1201~1500護髮(51500)"
click at [364, 94] on icon "Clear" at bounding box center [363, 92] width 9 height 9
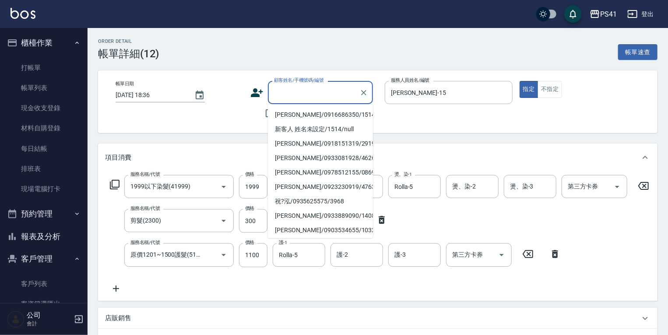
click at [342, 96] on input "顧客姓名/手機號碼/編號" at bounding box center [314, 92] width 84 height 15
click at [332, 113] on li "徐子庭/0916686350/1514" at bounding box center [320, 115] width 105 height 14
type input "徐子庭/0916686350/1514"
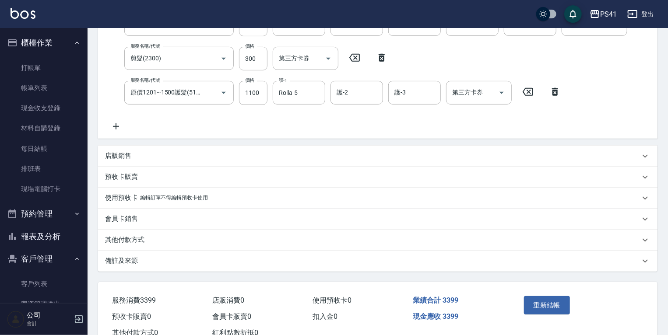
scroll to position [197, 0]
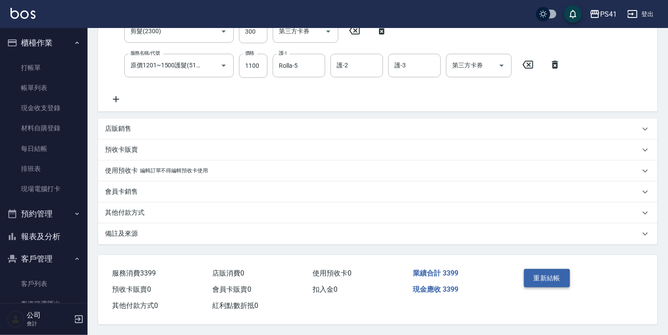
drag, startPoint x: 581, startPoint y: 262, endPoint x: 565, endPoint y: 269, distance: 17.6
click at [579, 264] on div "重新結帳" at bounding box center [578, 284] width 137 height 59
click at [548, 278] on button "重新結帳" at bounding box center [547, 278] width 46 height 18
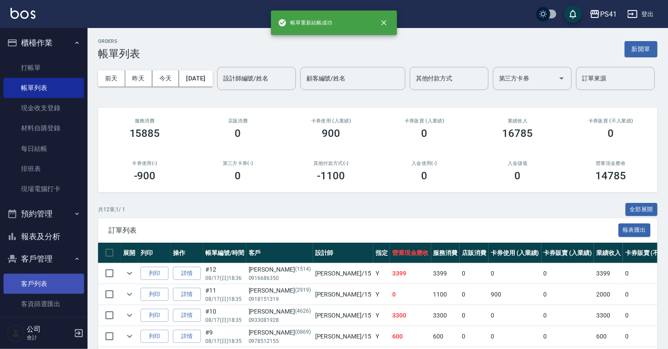
click at [40, 280] on link "客戶列表" at bounding box center [43, 284] width 80 height 20
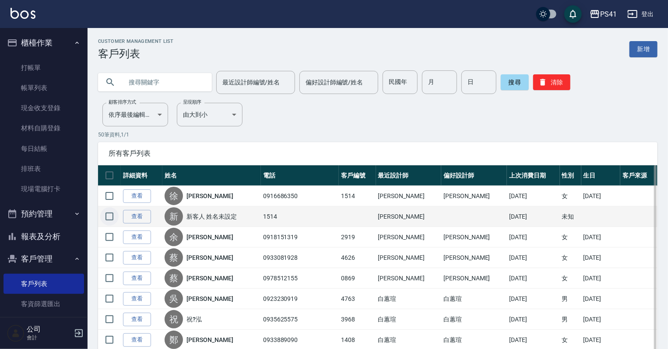
click at [109, 217] on input "checkbox" at bounding box center [109, 216] width 18 height 18
checkbox input "true"
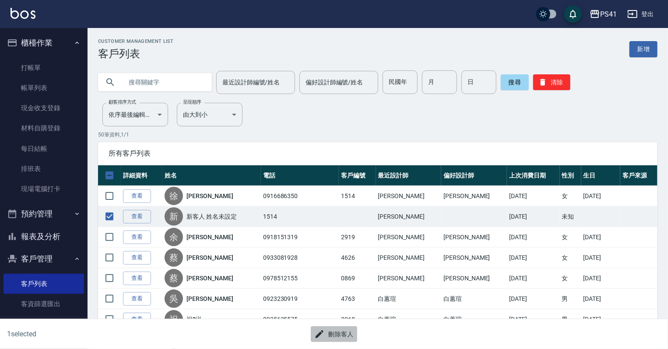
click at [325, 326] on button "刪除客人" at bounding box center [334, 334] width 46 height 16
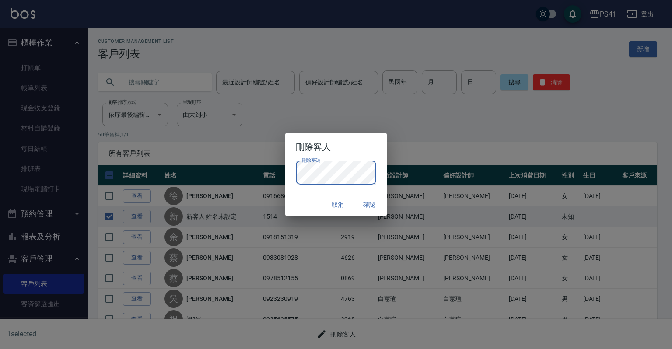
click at [367, 205] on button "確認" at bounding box center [369, 205] width 28 height 16
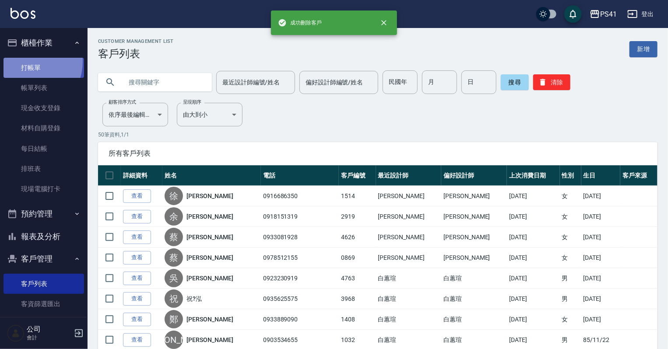
click at [24, 61] on link "打帳單" at bounding box center [43, 68] width 80 height 20
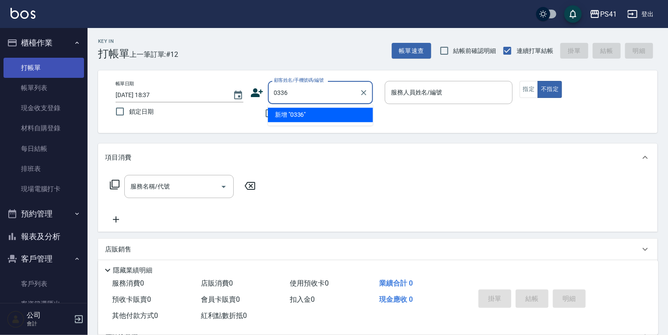
type input "0336"
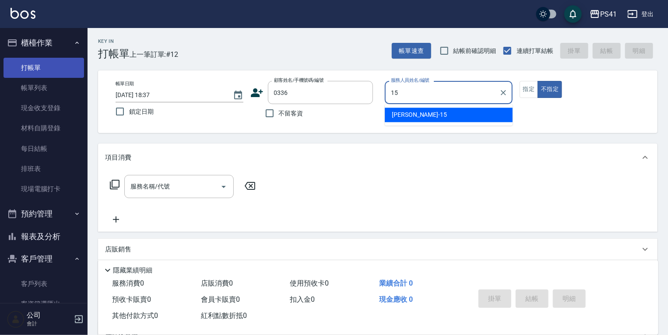
type input "15"
type input "呂弈鋒/0907103166/0336"
type input "李靜芳-15"
type button "false"
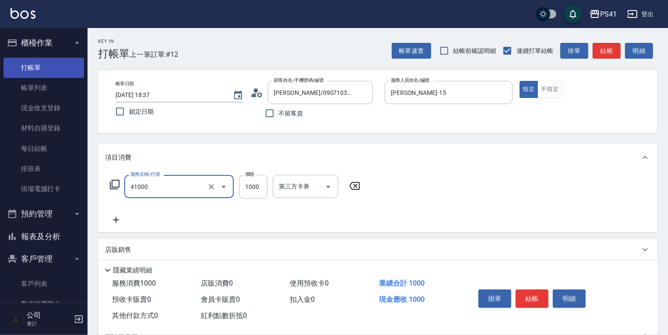
type input "漂髮(41000)"
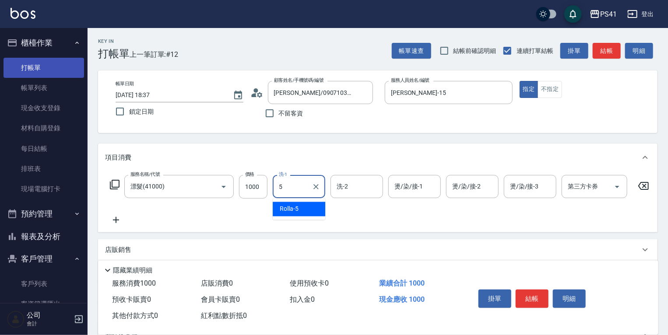
type input "Rolla-5"
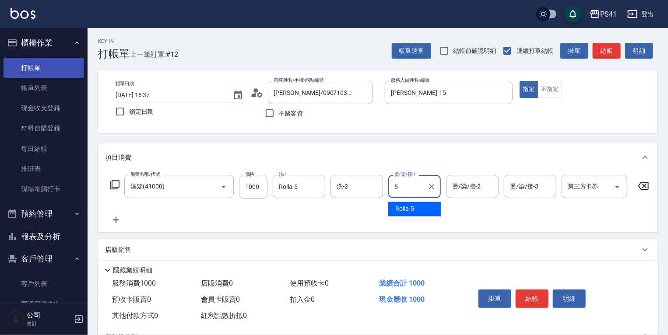
type input "Rolla-5"
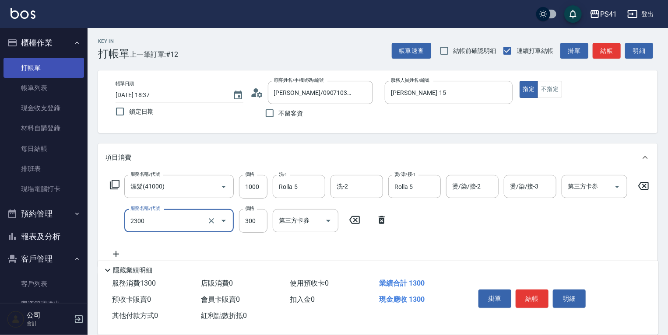
type input "剪髮(2300)"
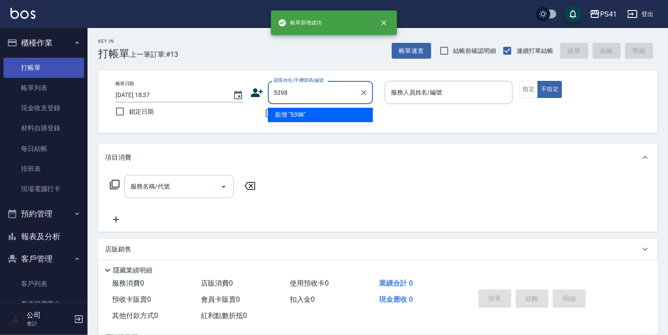
type input "5398"
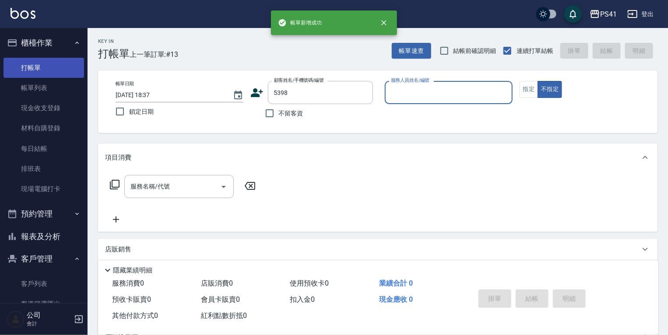
type input "9"
type input "嚴思芸/0928679265/5398"
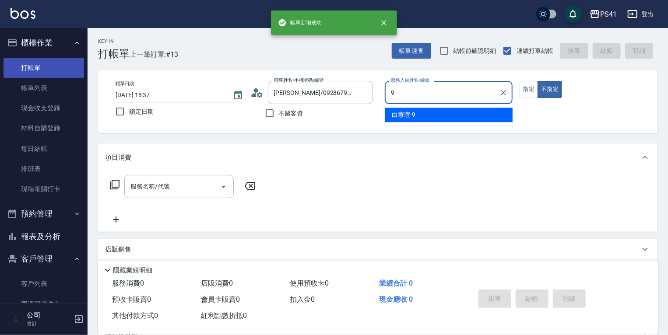
type input "白蕙瑄-9"
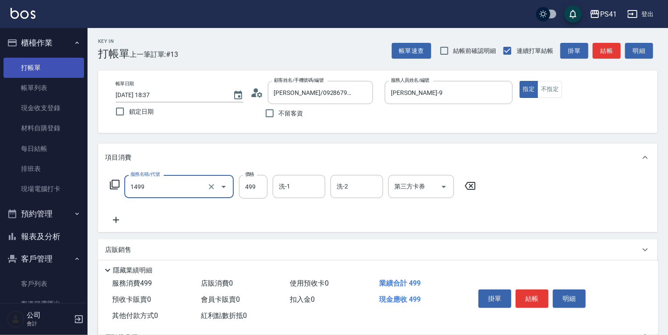
type input "活氧毛囊淨化髮浴(1499)"
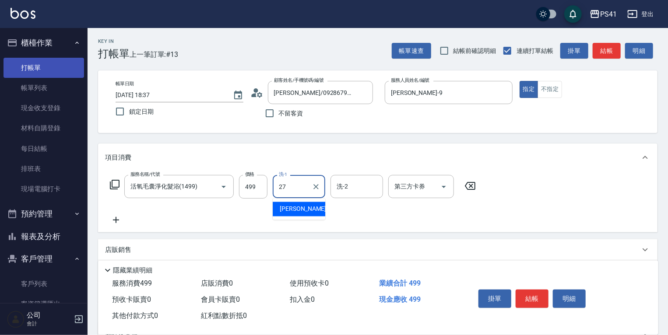
type input "佳佳-27"
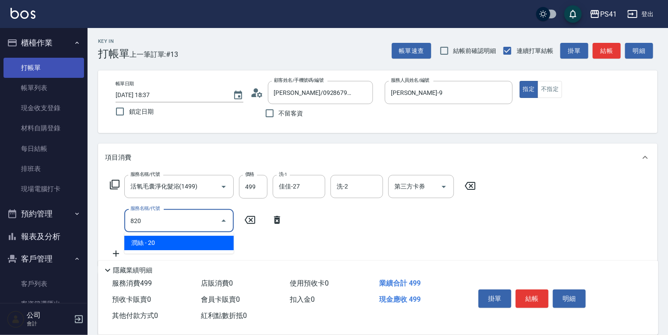
type input "潤絲(820)"
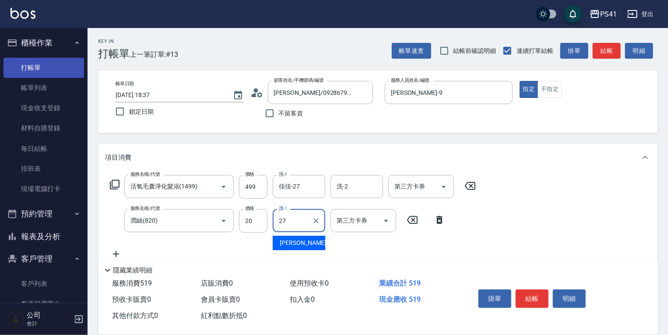
type input "佳佳-27"
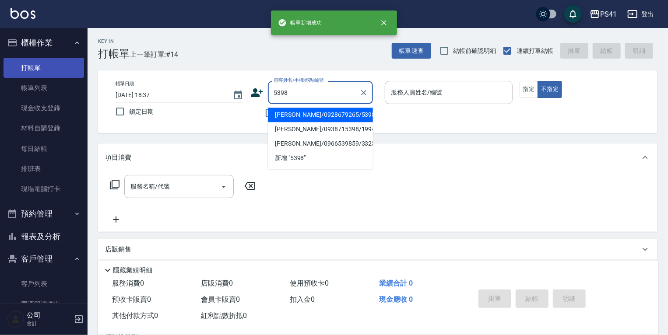
type input "嚴思芸/0928679265/5398"
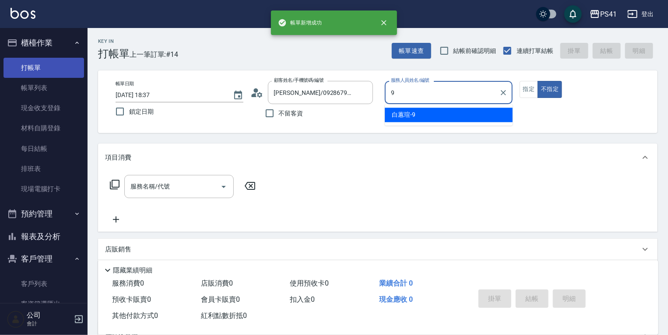
type input "白蕙瑄-9"
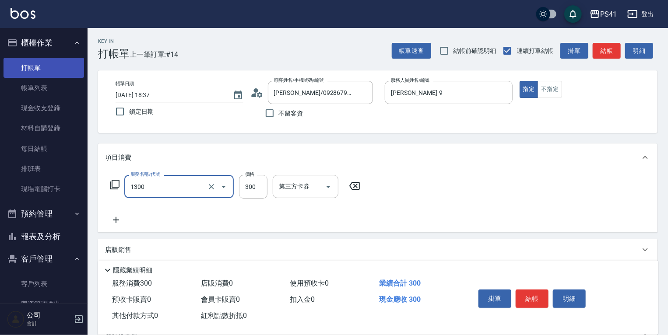
type input "洗髮300(1300)"
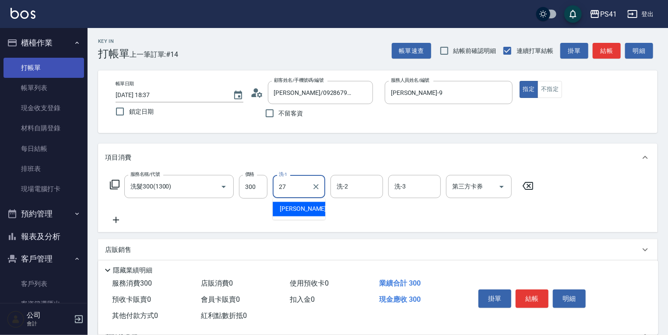
type input "佳佳-27"
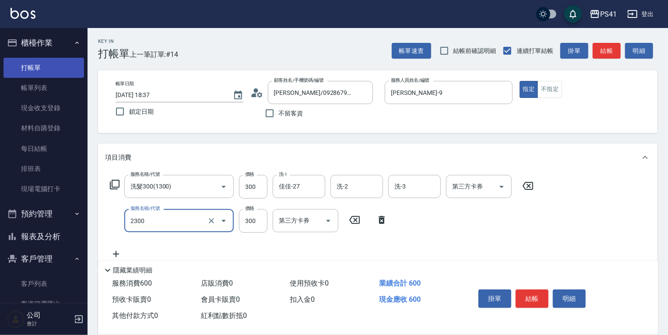
type input "剪髮(2300)"
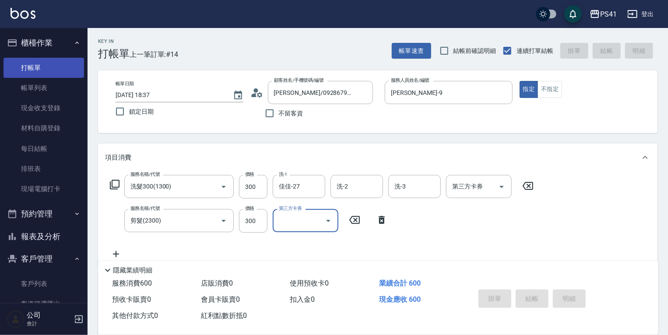
type input "2025/08/17 18:38"
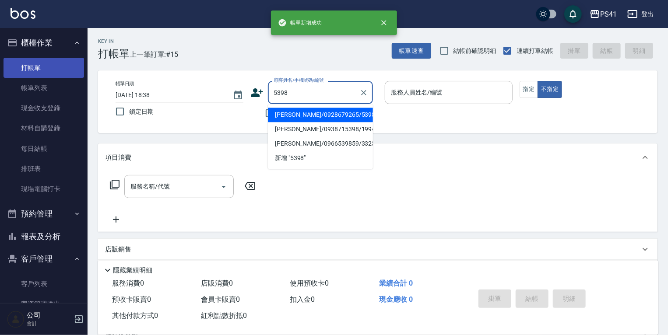
type input "嚴思芸/0928679265/5398"
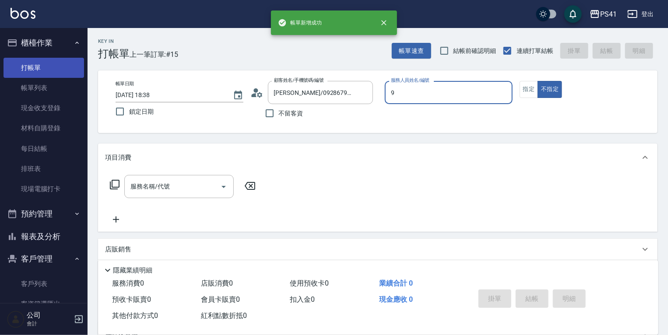
type input "白蕙瑄-9"
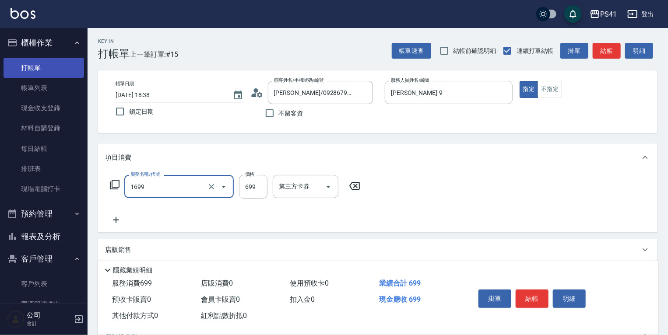
type input "純粹植淨控油SPA洗髮699(1699)"
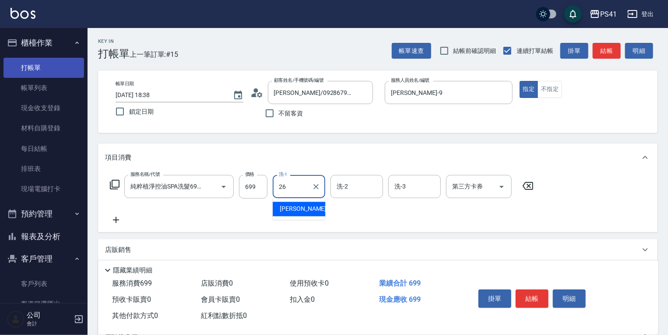
type input "溫佳惇-26"
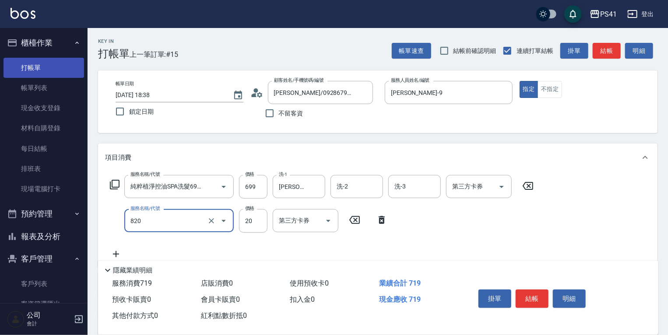
type input "潤絲(820)"
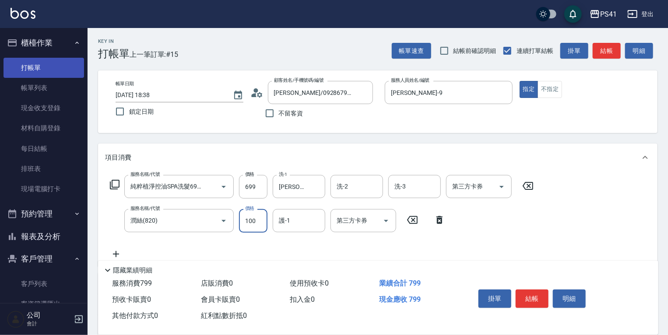
type input "100"
type input "溫佳惇-26"
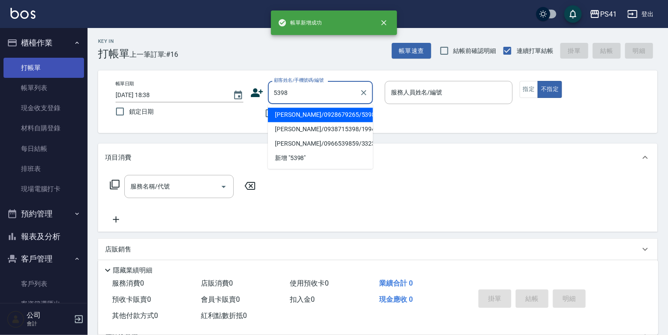
type input "嚴思芸/0928679265/5398"
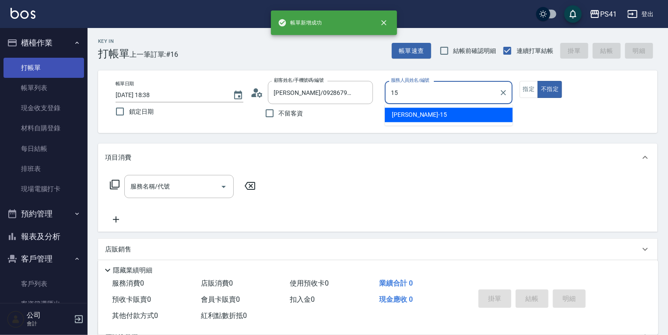
type input "1"
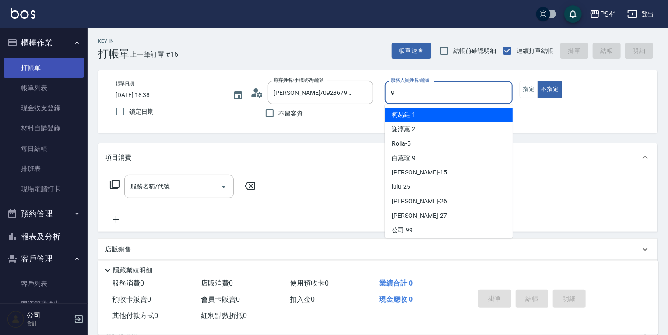
type input "白蕙瑄-9"
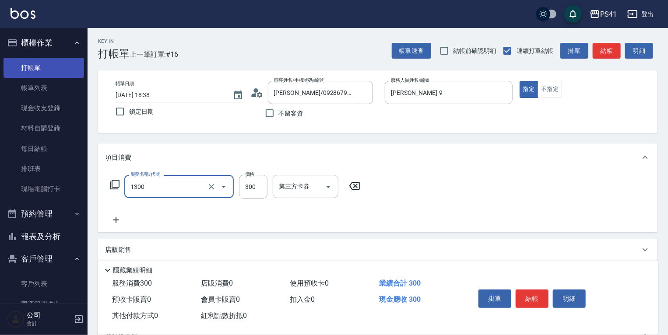
type input "洗髮300(1300)"
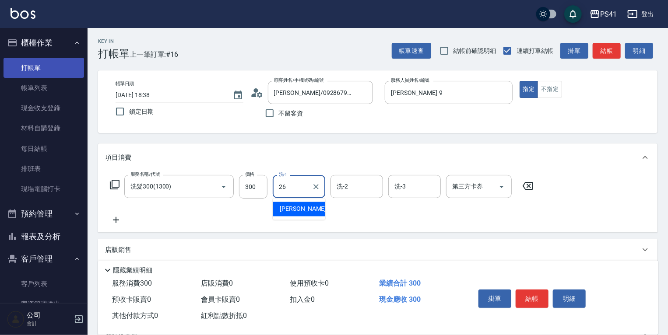
type input "溫佳惇-26"
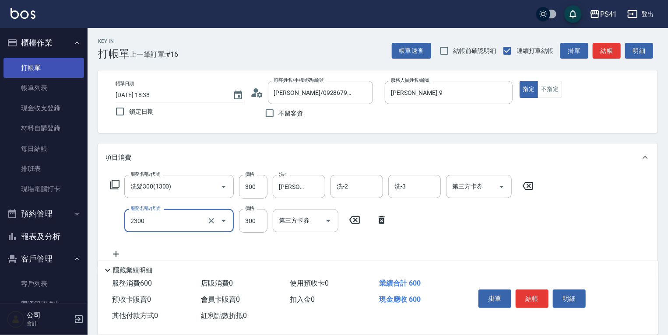
type input "剪髮(2300)"
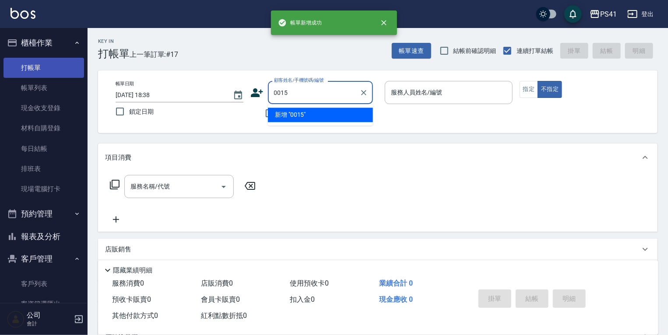
type input "0015"
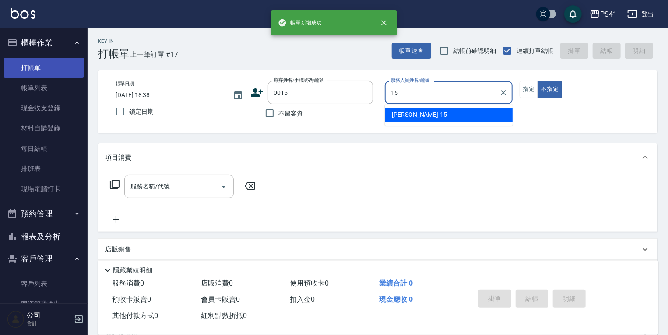
type input "李靜芳-15"
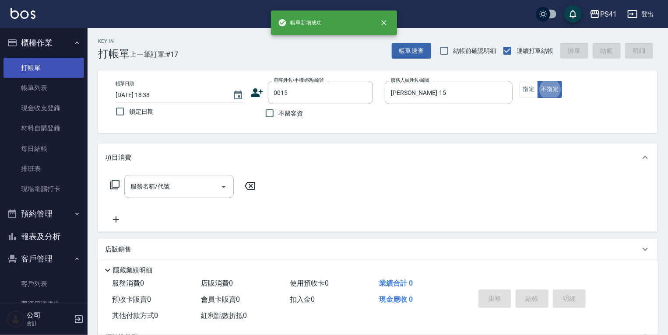
type input "米雪/15_米雪/0015"
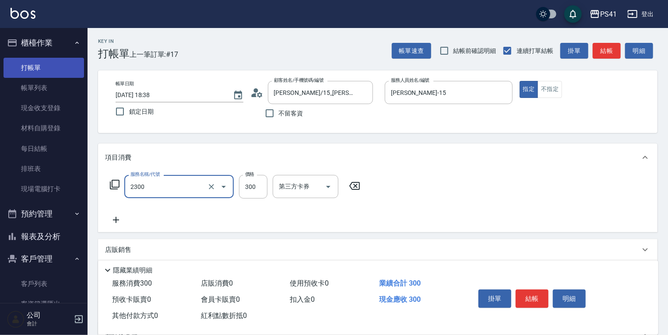
type input "剪髮(2300)"
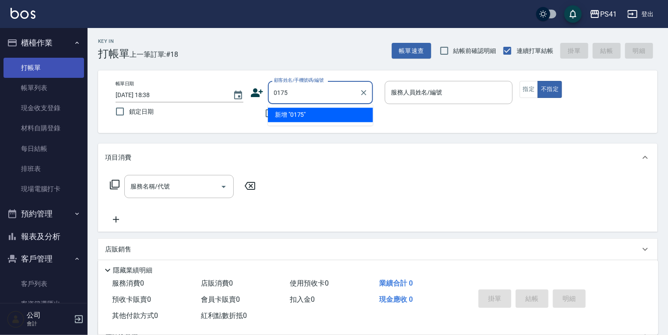
type input "0175"
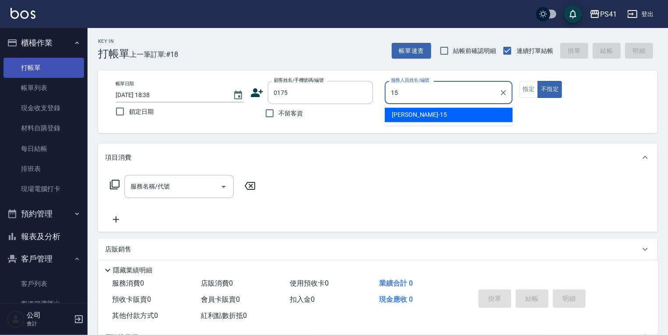
type input "李靜芳-15"
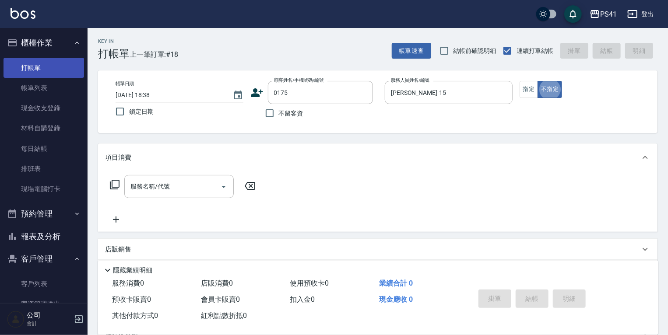
type input "陳宣邑/0918499899/0175"
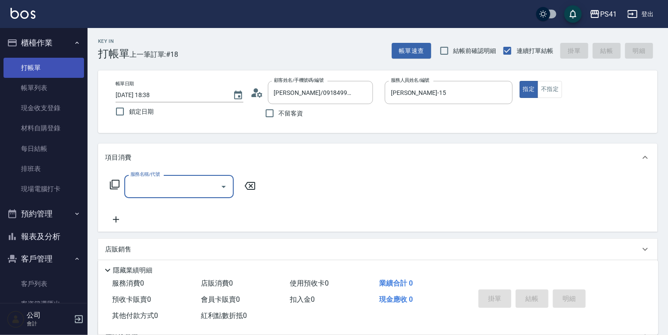
type input "5"
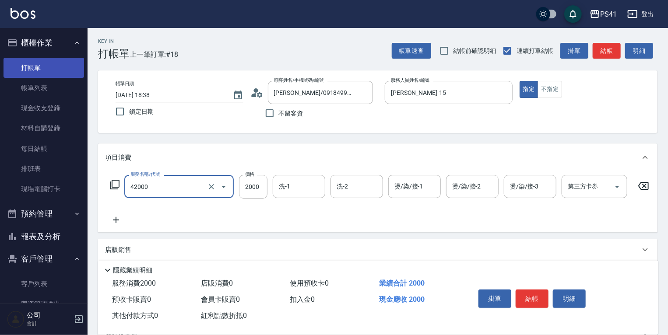
type input "2000以上染髮(42000)"
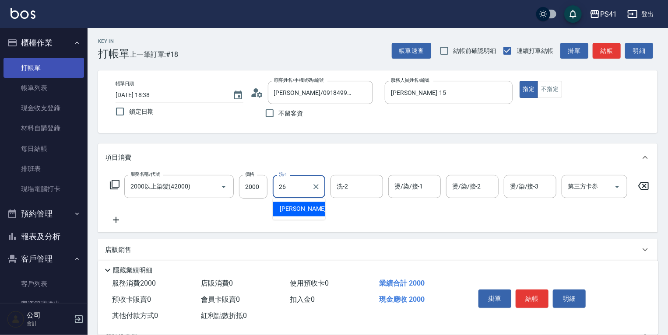
type input "溫佳惇-26"
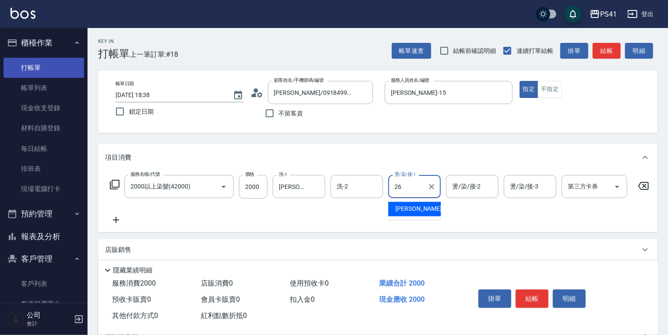
type input "溫佳惇-26"
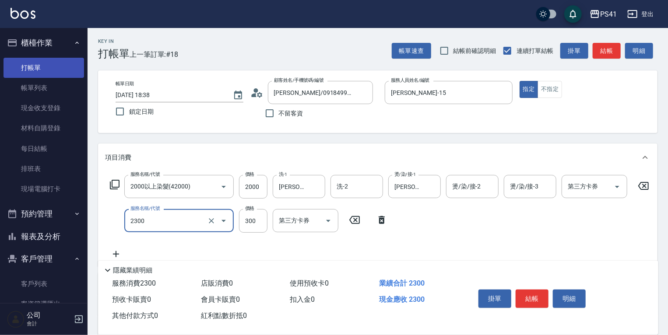
type input "剪髮(2300)"
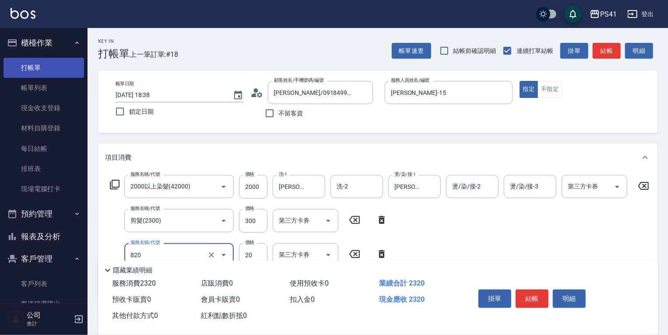
type input "潤絲(820)"
type input "100"
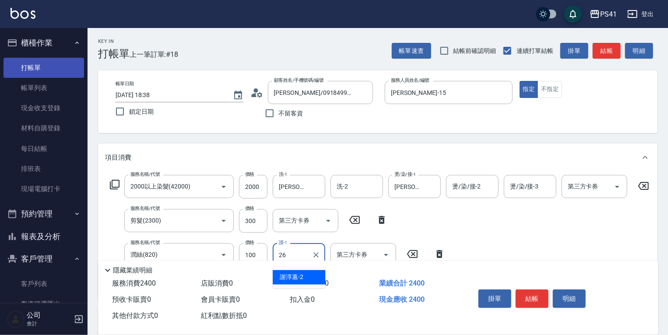
type input "溫佳惇-26"
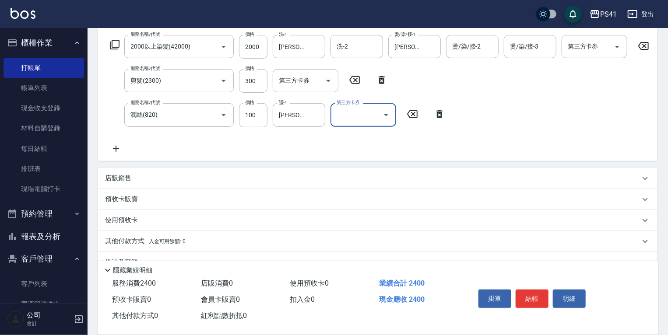
scroll to position [166, 0]
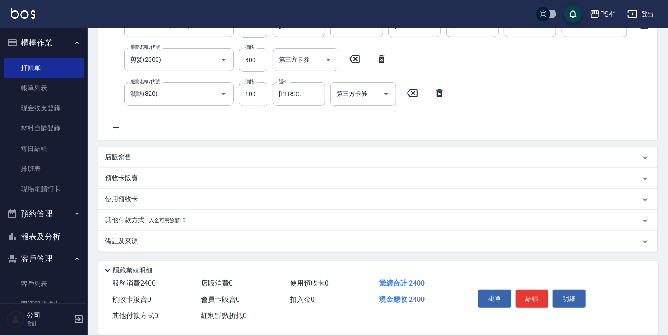
click at [135, 227] on div "其他付款方式 入金可用餘額: 0" at bounding box center [377, 220] width 559 height 21
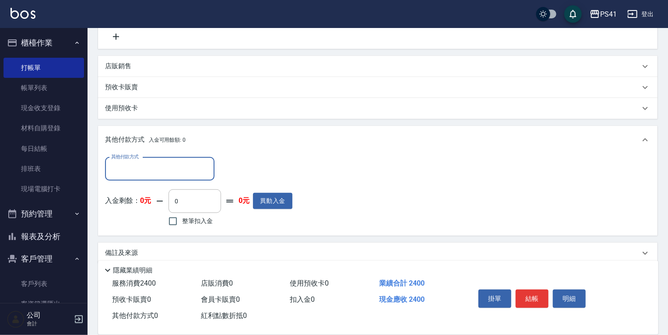
scroll to position [254, 0]
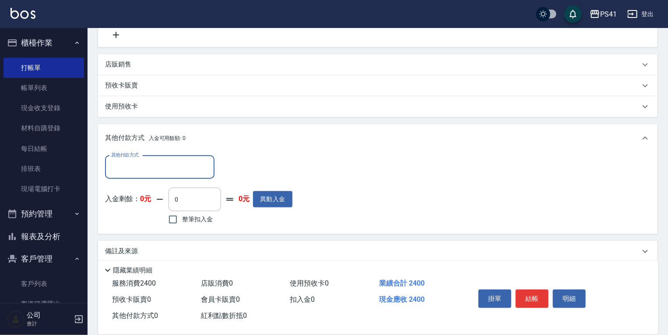
click at [147, 179] on div "其他付款方式" at bounding box center [159, 167] width 109 height 23
drag, startPoint x: 147, startPoint y: 172, endPoint x: 142, endPoint y: 195, distance: 22.7
click at [146, 173] on input "其他付款方式" at bounding box center [159, 167] width 101 height 15
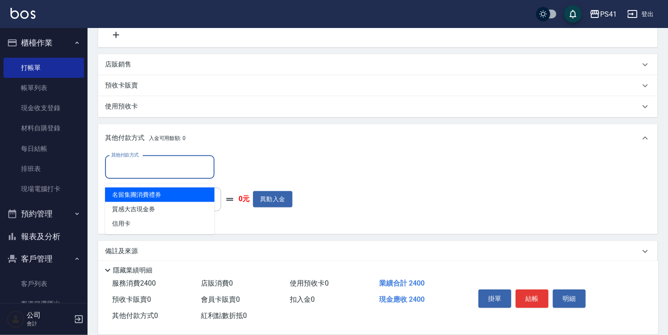
click at [149, 171] on input "其他付款方式" at bounding box center [159, 167] width 101 height 15
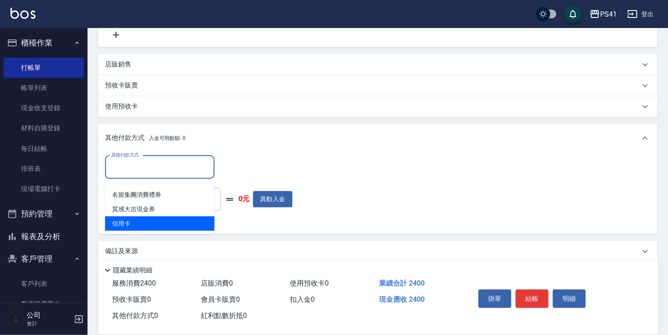
drag, startPoint x: 138, startPoint y: 222, endPoint x: 154, endPoint y: 216, distance: 17.5
click at [141, 220] on span "信用卡" at bounding box center [159, 224] width 109 height 14
type input "信用卡"
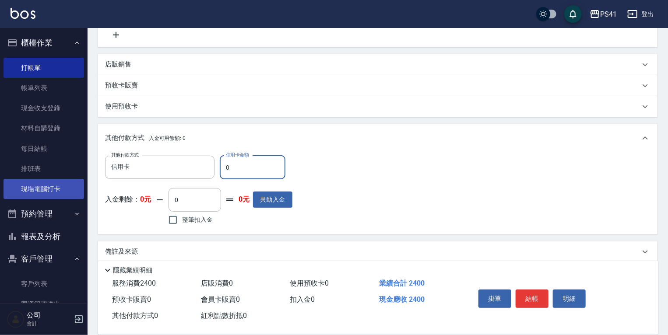
drag, startPoint x: 239, startPoint y: 173, endPoint x: 7, endPoint y: 180, distance: 232.4
click at [51, 166] on div "PS41 登出 櫃檯作業 打帳單 帳單列表 現金收支登錄 材料自購登錄 每日結帳 排班表 現場電腦打卡 預約管理 預約管理 單日預約紀錄 單週預約紀錄 報表及…" at bounding box center [334, 45] width 668 height 599
type input "2400"
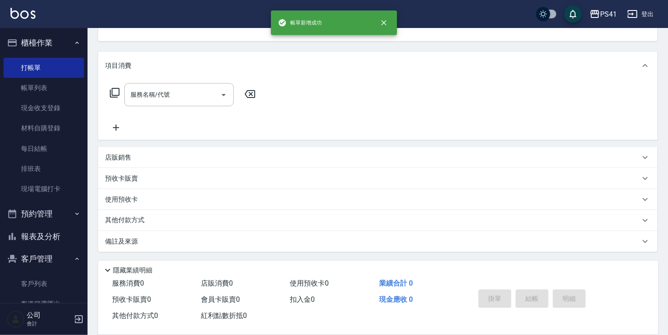
scroll to position [0, 0]
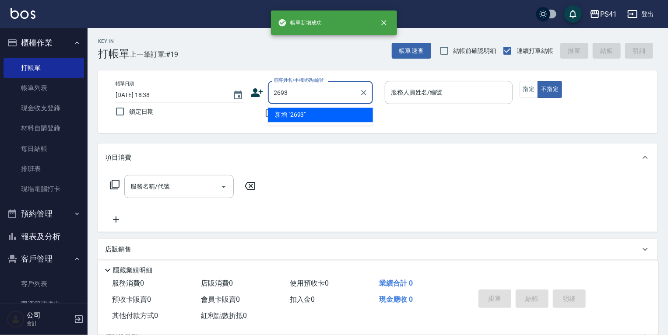
type input "2693"
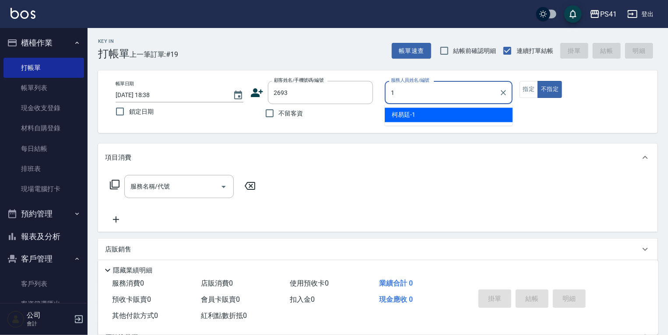
type input "柯易廷-1"
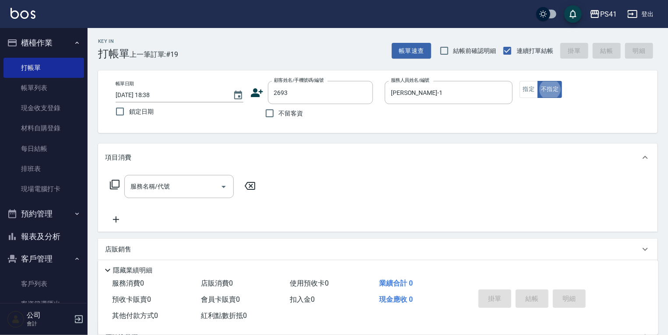
type input "蔡華郎/0972273984/2693"
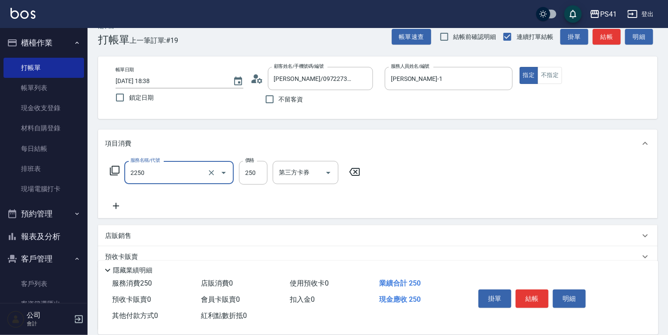
type input "指定剪髮優惠(2250)"
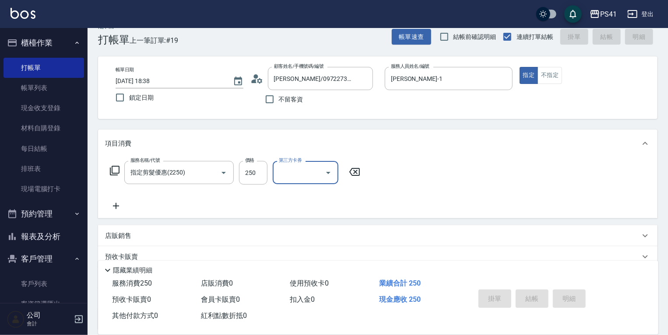
type input "2025/08/17 18:39"
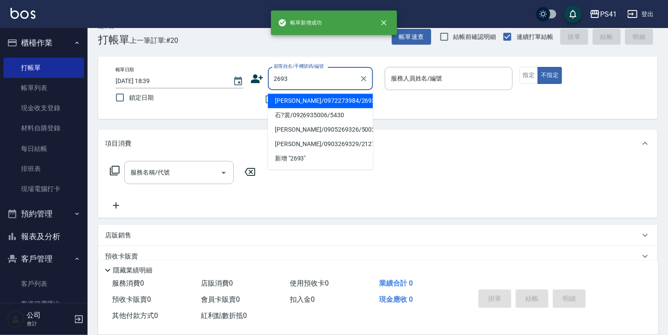
type input "蔡華郎/0972273984/2693"
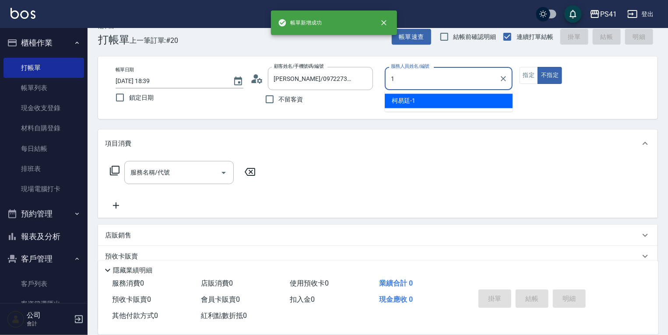
type input "柯易廷-1"
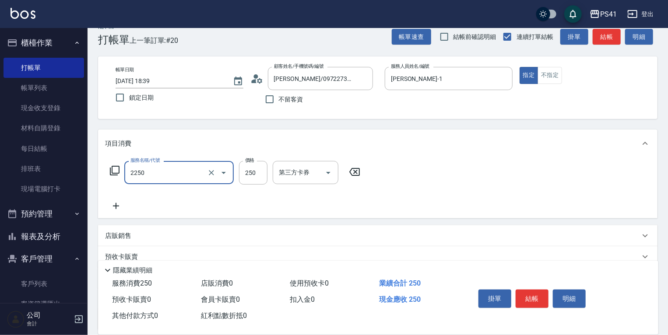
type input "指定剪髮優惠(2250)"
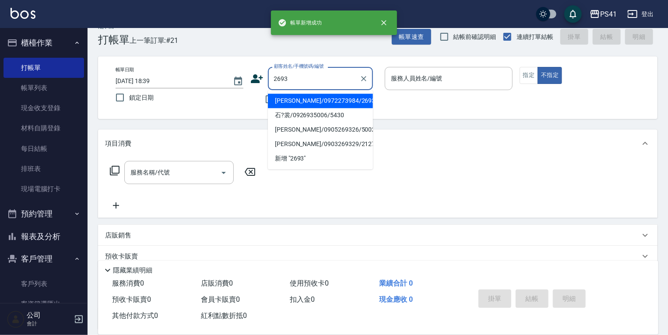
type input "蔡華郎/0972273984/2693"
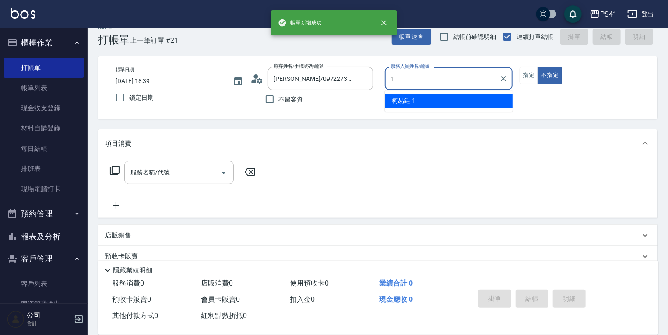
type input "柯易廷-1"
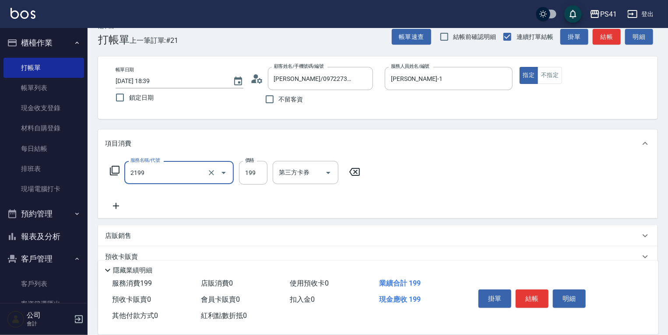
type input "不指定剪髮活動(2199)"
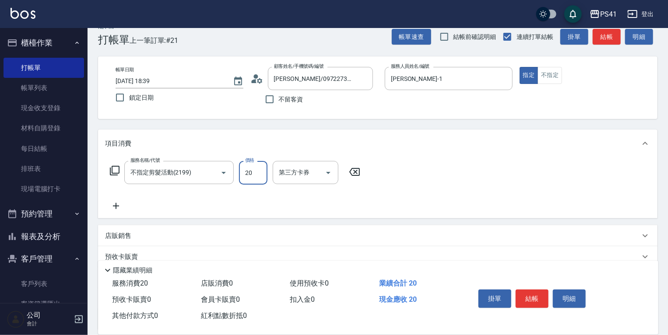
type input "200"
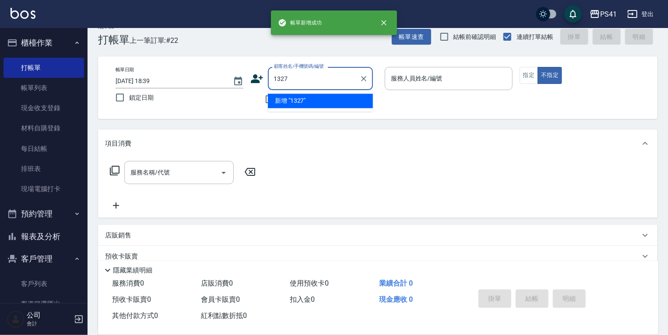
type input "1327"
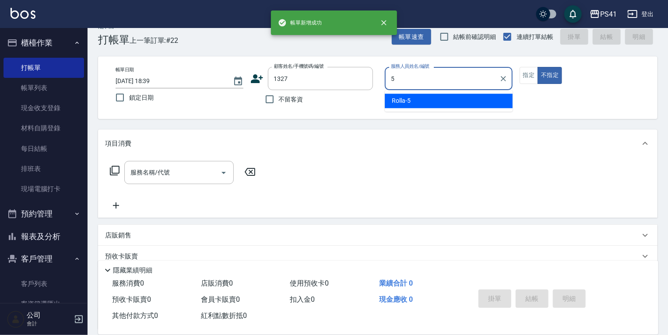
type input "Rolla-5"
type input "李采蓁/0925677577/1327"
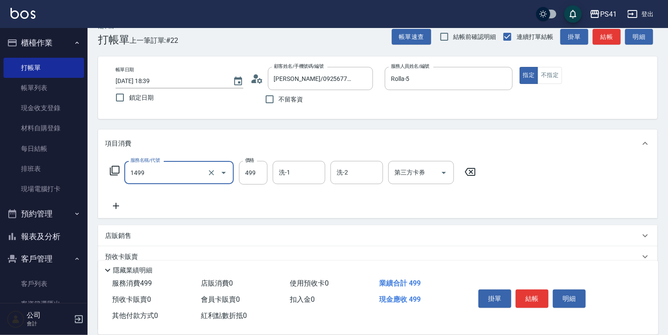
type input "活氧毛囊淨化髮浴(1499)"
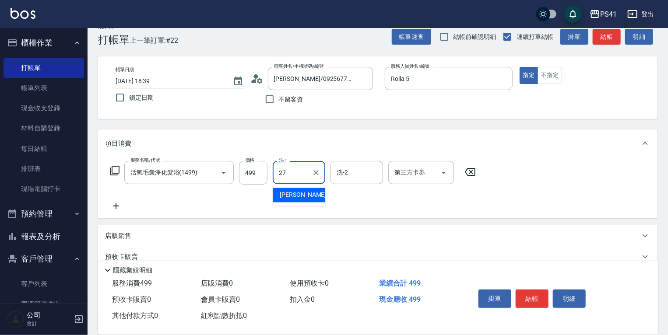
type input "佳佳-27"
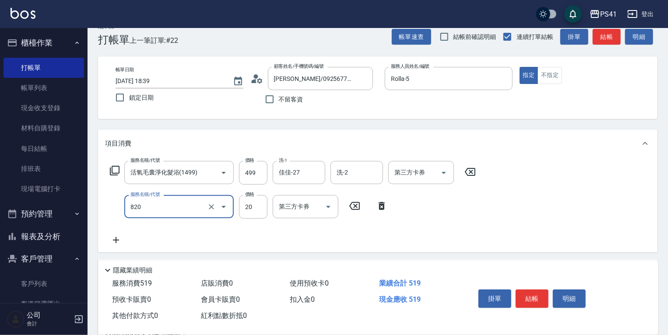
type input "潤絲(820)"
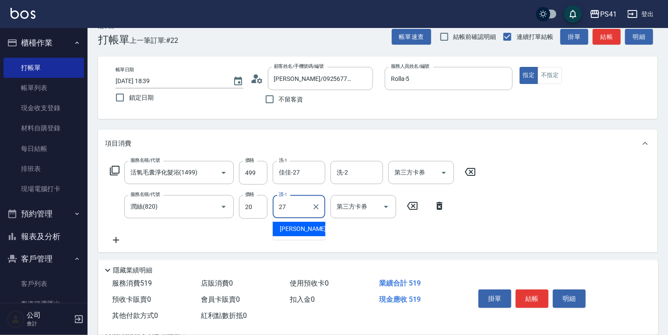
type input "佳佳-27"
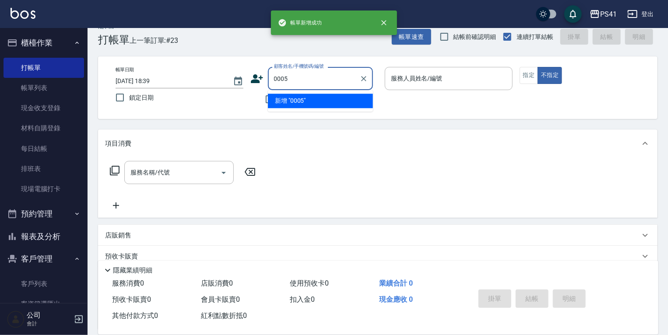
type input "0005"
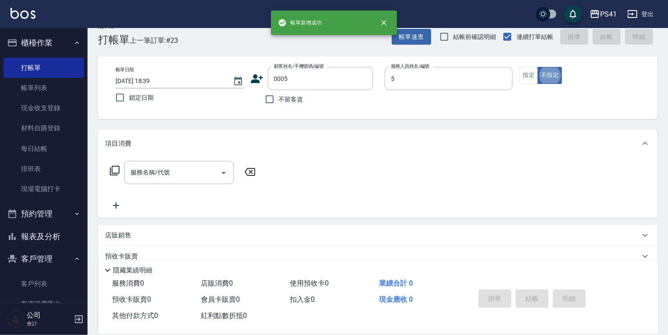
type input "Rolla-5"
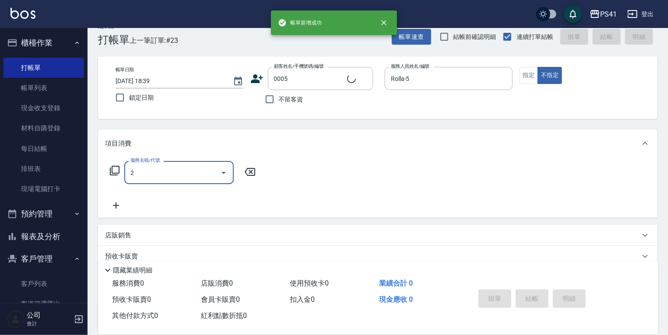
type input "21"
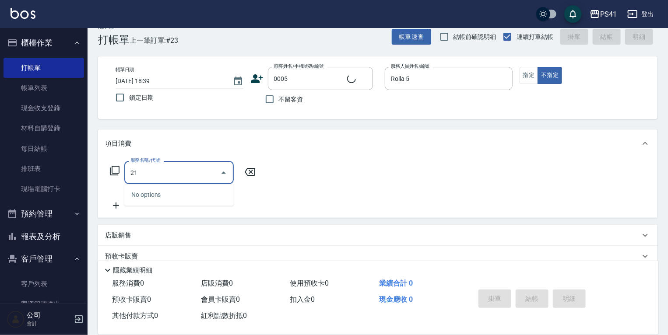
type input "蘿拉/0908663331/0005"
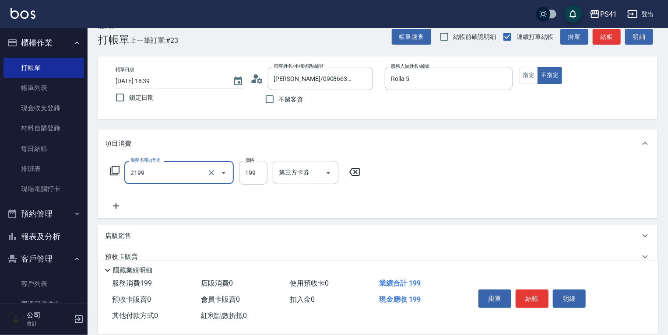
type input "不指定剪髮活動(2199)"
